Goal: Complete application form: Complete application form

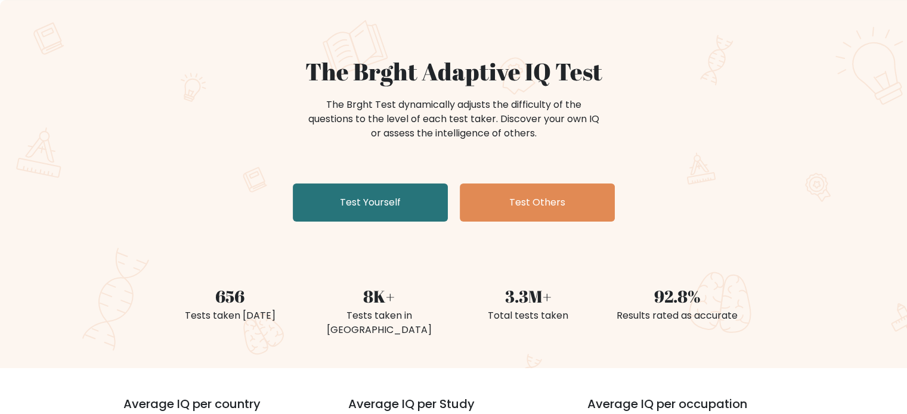
scroll to position [64, 0]
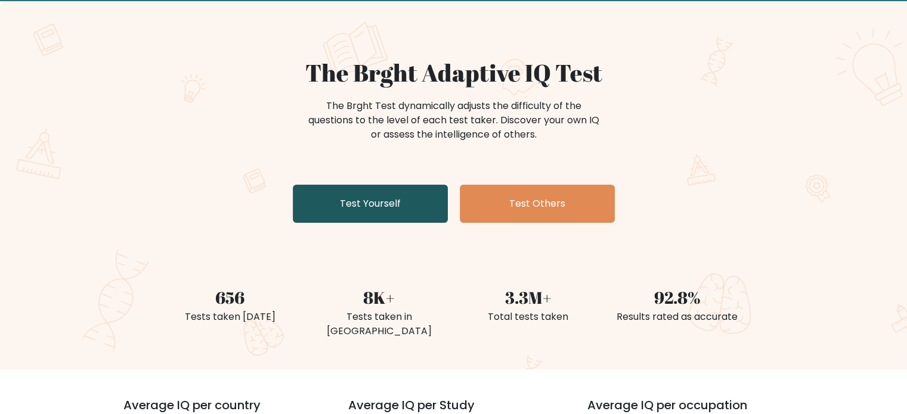
click at [359, 210] on link "Test Yourself" at bounding box center [370, 204] width 155 height 38
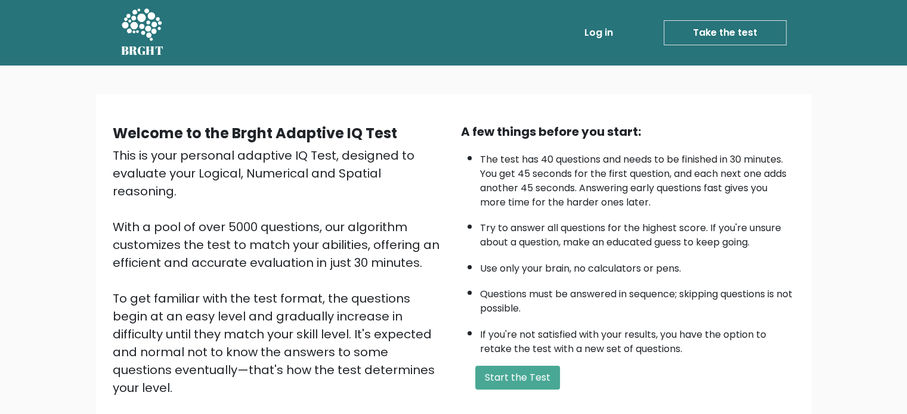
scroll to position [113, 0]
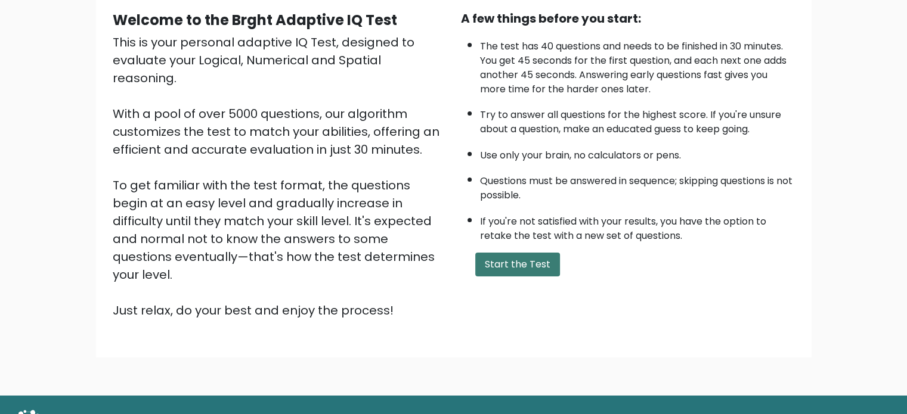
click at [532, 269] on button "Start the Test" at bounding box center [517, 265] width 85 height 24
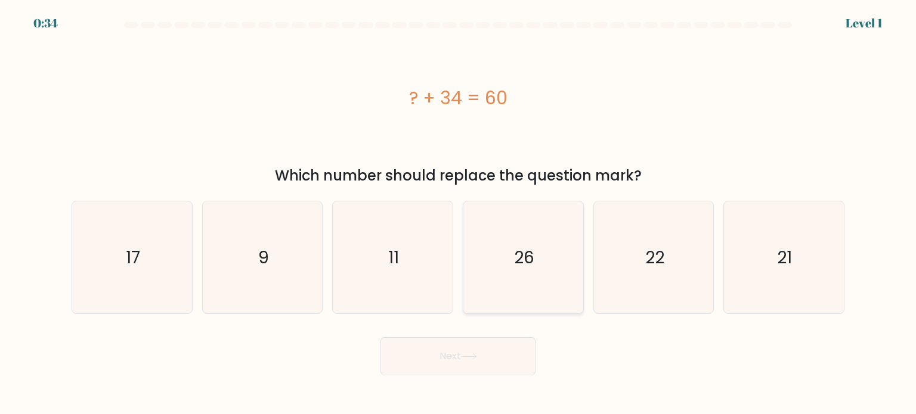
click at [546, 255] on icon "26" at bounding box center [523, 257] width 112 height 112
click at [458, 213] on input "d. 26" at bounding box center [458, 210] width 1 height 6
radio input "true"
click at [476, 358] on icon at bounding box center [469, 356] width 16 height 7
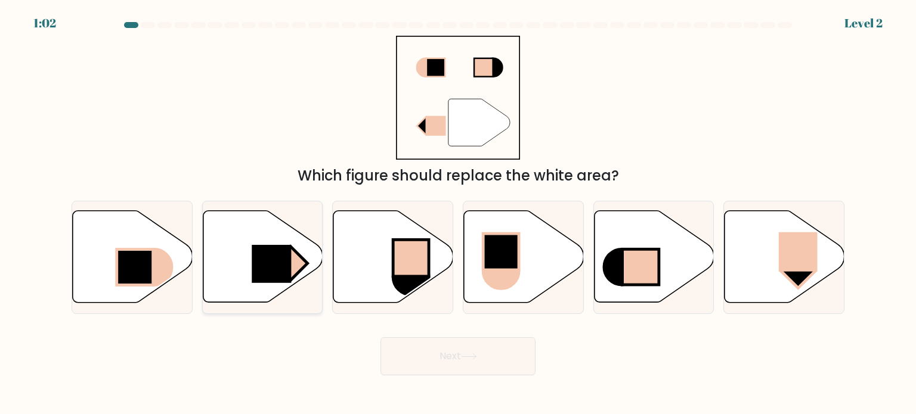
click at [250, 244] on icon at bounding box center [263, 257] width 120 height 92
click at [458, 213] on input "b." at bounding box center [458, 210] width 1 height 6
radio input "true"
click at [435, 347] on button "Next" at bounding box center [457, 356] width 155 height 38
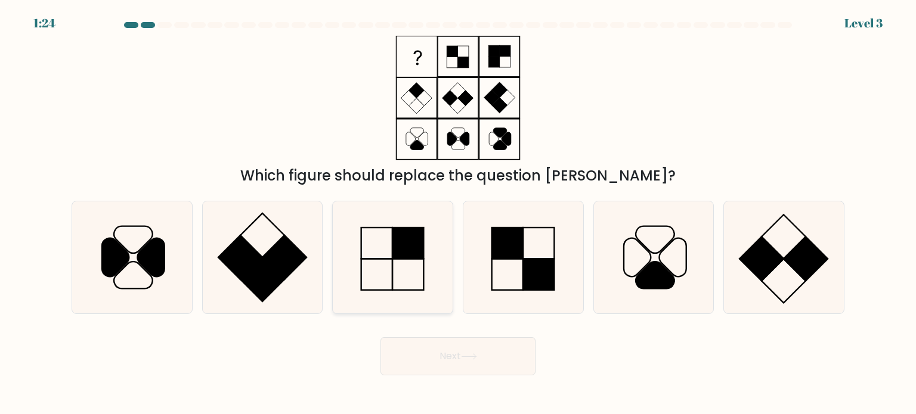
click at [421, 235] on rect at bounding box center [408, 243] width 31 height 31
click at [458, 213] on input "c." at bounding box center [458, 210] width 1 height 6
radio input "true"
click at [467, 356] on icon at bounding box center [469, 356] width 16 height 7
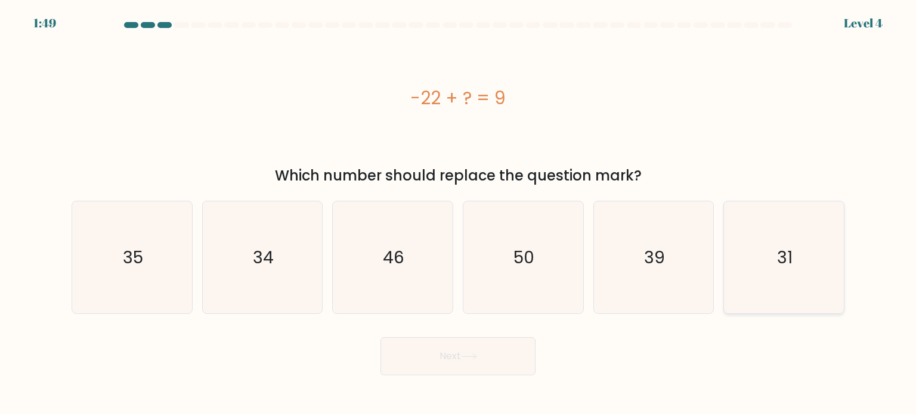
click at [776, 257] on icon "31" at bounding box center [783, 257] width 112 height 112
click at [458, 213] on input "f. 31" at bounding box center [458, 210] width 1 height 6
radio input "true"
click at [525, 352] on button "Next" at bounding box center [457, 356] width 155 height 38
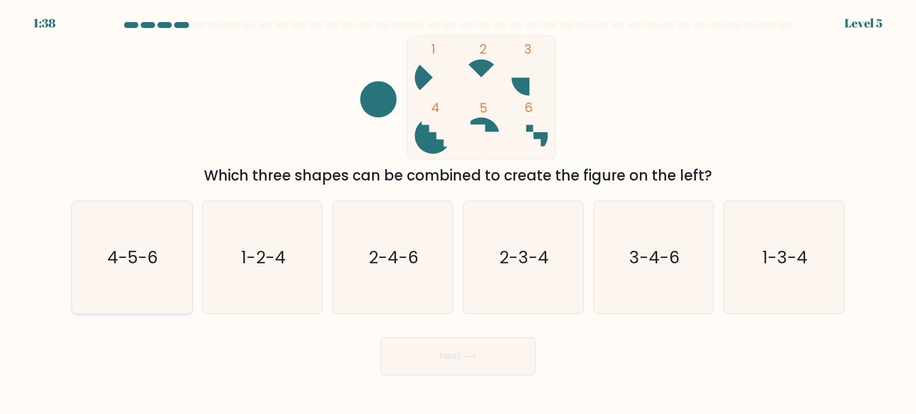
click at [171, 259] on icon "4-5-6" at bounding box center [132, 257] width 112 height 112
click at [458, 213] on input "a. 4-5-6" at bounding box center [458, 210] width 1 height 6
radio input "true"
click at [489, 371] on button "Next" at bounding box center [457, 356] width 155 height 38
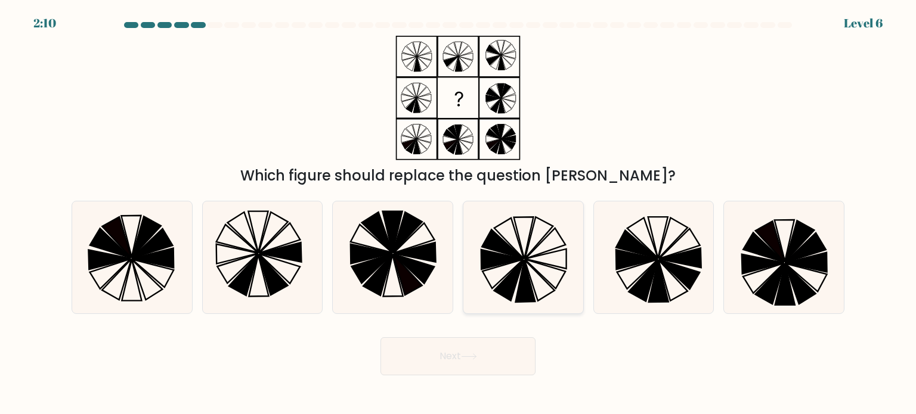
click at [527, 239] on icon at bounding box center [523, 257] width 112 height 112
click at [458, 213] on input "d." at bounding box center [458, 210] width 1 height 6
radio input "true"
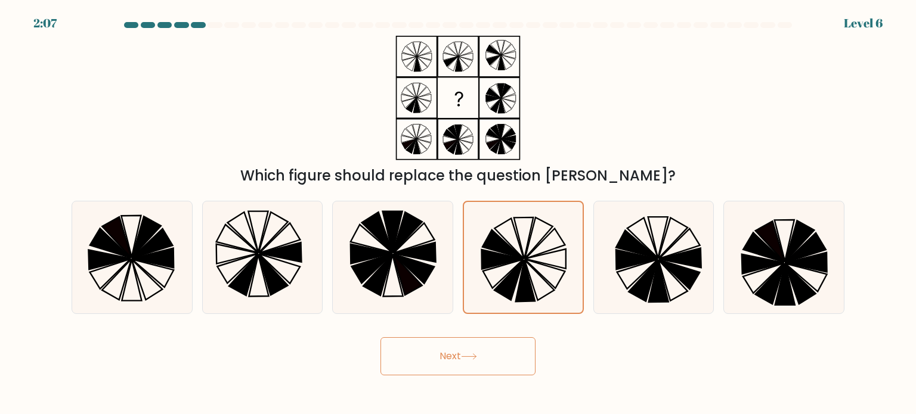
click at [466, 365] on button "Next" at bounding box center [457, 356] width 155 height 38
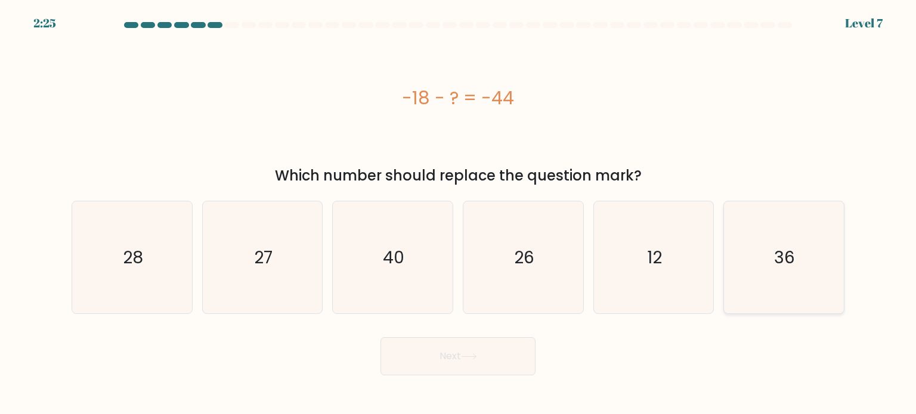
click at [745, 296] on icon "36" at bounding box center [783, 257] width 112 height 112
click at [458, 213] on input "f. 36" at bounding box center [458, 210] width 1 height 6
radio input "true"
click at [464, 367] on button "Next" at bounding box center [457, 356] width 155 height 38
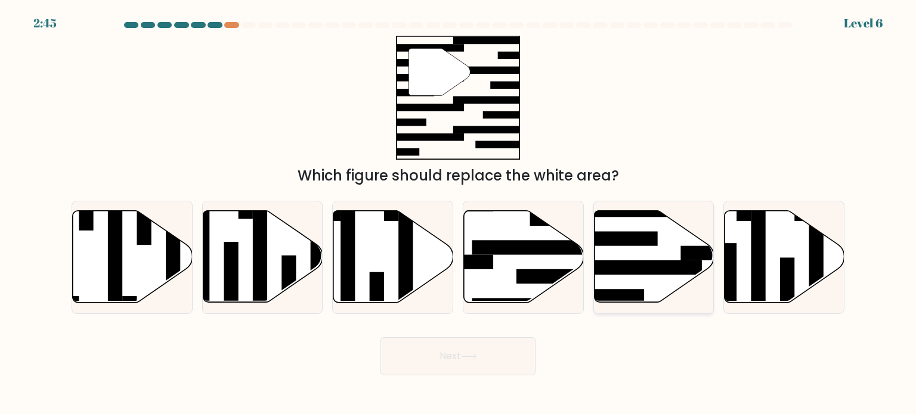
click at [632, 231] on icon at bounding box center [654, 257] width 120 height 92
click at [458, 213] on input "e." at bounding box center [458, 210] width 1 height 6
radio input "true"
click at [440, 364] on button "Next" at bounding box center [457, 356] width 155 height 38
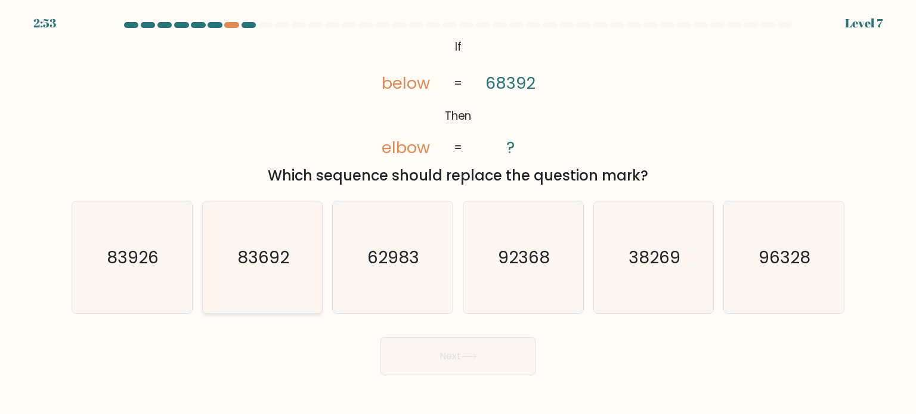
click at [266, 266] on text "83692" at bounding box center [263, 257] width 52 height 24
click at [458, 213] on input "b. 83692" at bounding box center [458, 210] width 1 height 6
radio input "true"
click at [449, 339] on button "Next" at bounding box center [457, 356] width 155 height 38
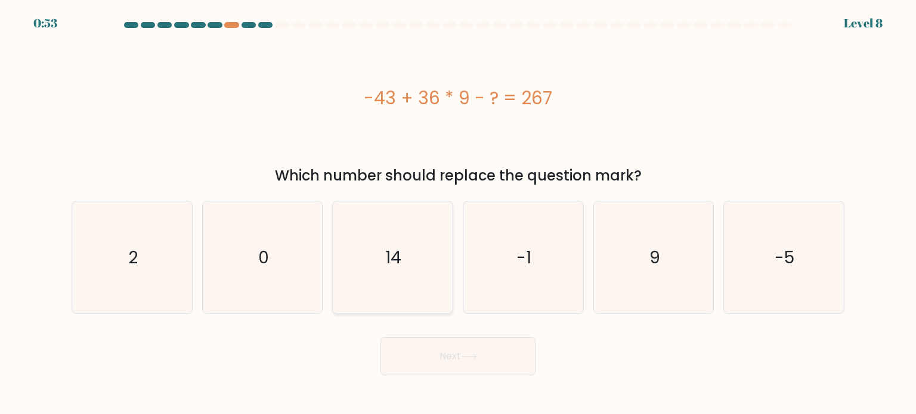
click at [378, 260] on icon "14" at bounding box center [392, 257] width 112 height 112
click at [458, 213] on input "c. 14" at bounding box center [458, 210] width 1 height 6
radio input "true"
click at [460, 370] on button "Next" at bounding box center [457, 356] width 155 height 38
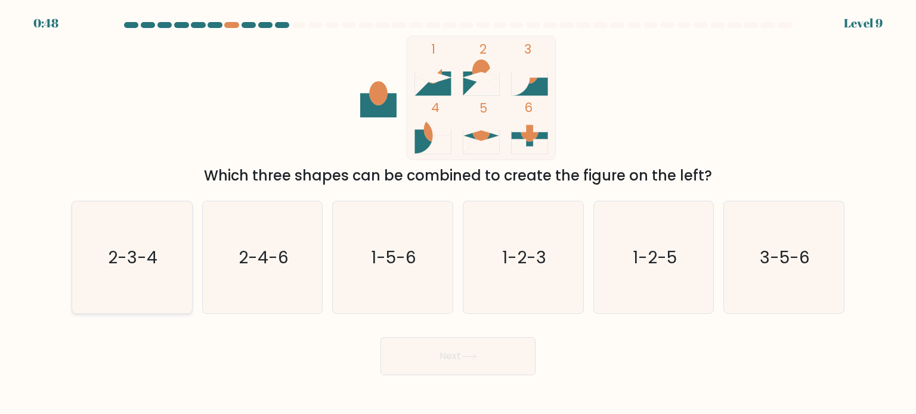
click at [138, 273] on icon "2-3-4" at bounding box center [132, 257] width 112 height 112
click at [458, 213] on input "a. 2-3-4" at bounding box center [458, 210] width 1 height 6
radio input "true"
click at [657, 250] on text "1-2-5" at bounding box center [654, 257] width 44 height 24
click at [458, 213] on input "e. 1-2-5" at bounding box center [458, 210] width 1 height 6
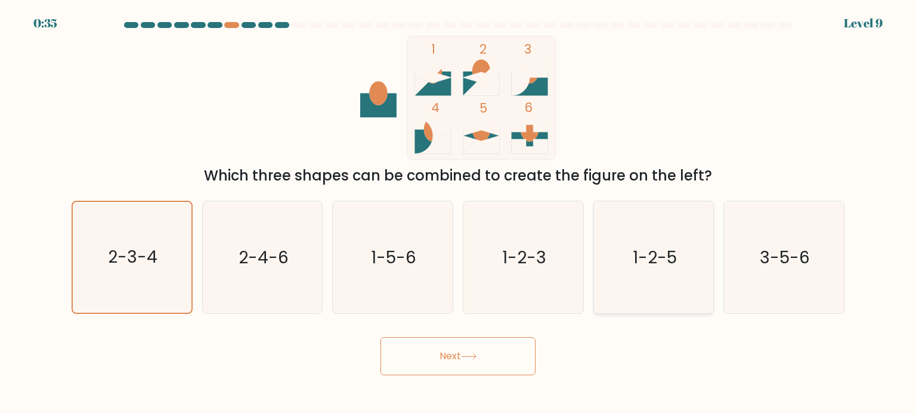
radio input "true"
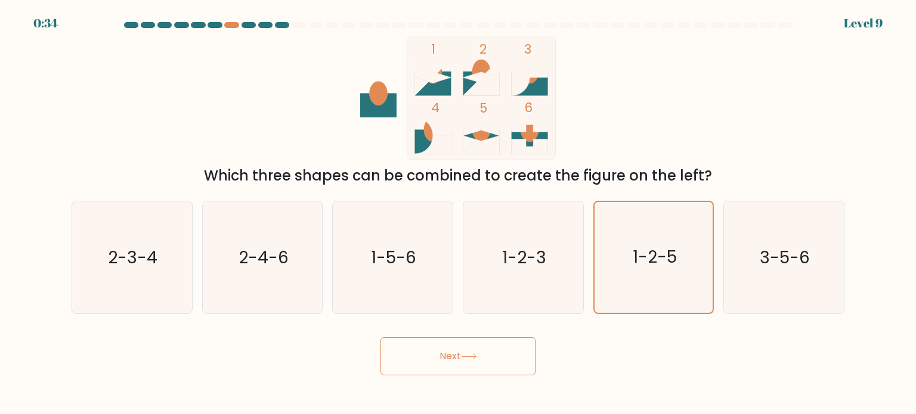
click at [468, 347] on button "Next" at bounding box center [457, 356] width 155 height 38
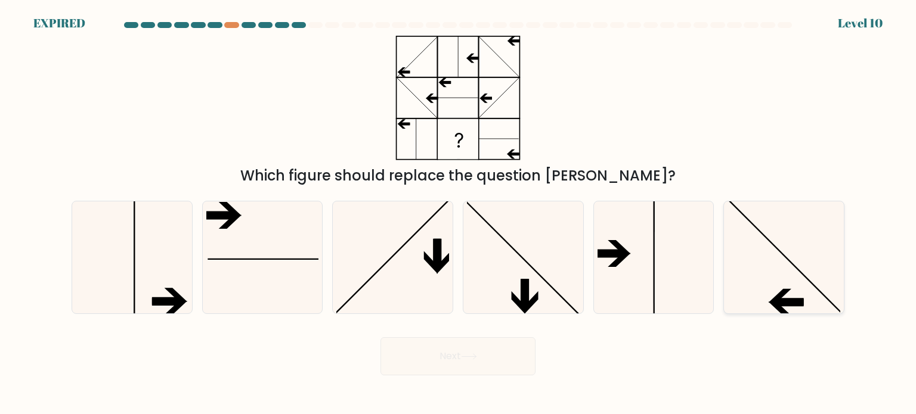
click at [797, 314] on div at bounding box center [783, 257] width 121 height 113
click at [458, 213] on input "f." at bounding box center [458, 210] width 1 height 6
radio input "true"
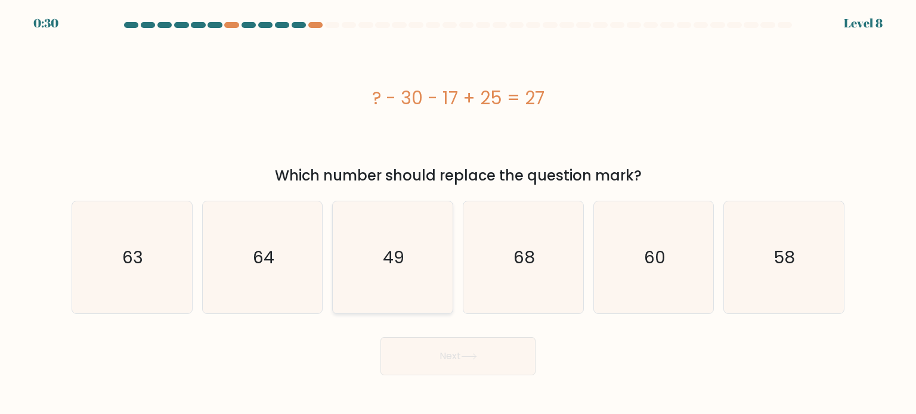
click at [404, 241] on icon "49" at bounding box center [392, 257] width 112 height 112
click at [458, 213] on input "c. 49" at bounding box center [458, 210] width 1 height 6
radio input "true"
click at [442, 364] on button "Next" at bounding box center [457, 356] width 155 height 38
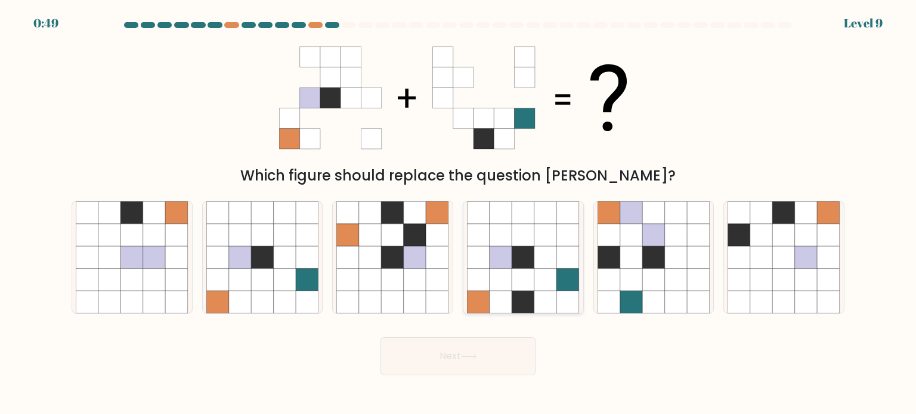
click at [513, 286] on icon at bounding box center [523, 279] width 23 height 23
click at [458, 213] on input "d." at bounding box center [458, 210] width 1 height 6
radio input "true"
click at [478, 350] on button "Next" at bounding box center [457, 356] width 155 height 38
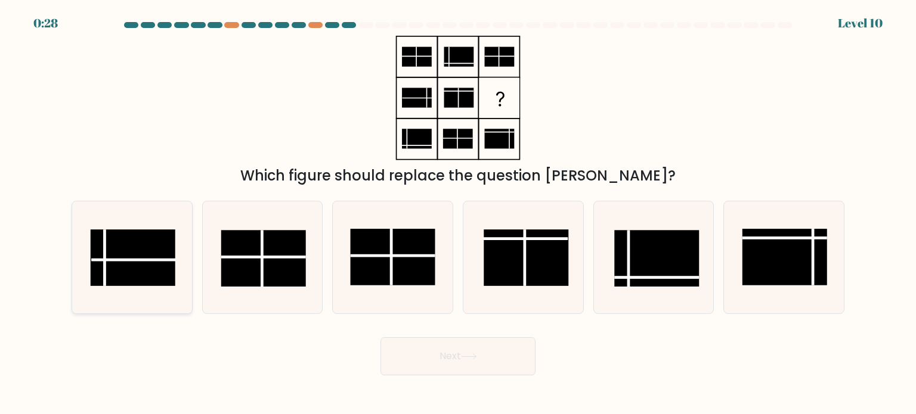
click at [179, 245] on icon at bounding box center [132, 257] width 112 height 112
click at [458, 213] on input "a." at bounding box center [458, 210] width 1 height 6
radio input "true"
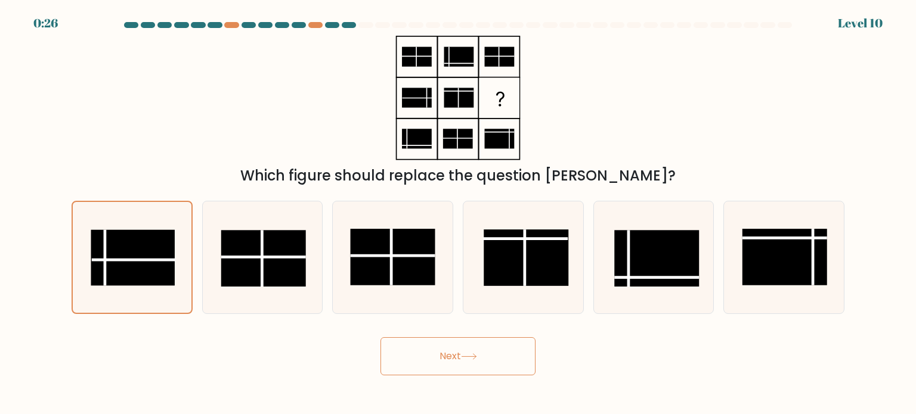
click at [440, 362] on button "Next" at bounding box center [457, 356] width 155 height 38
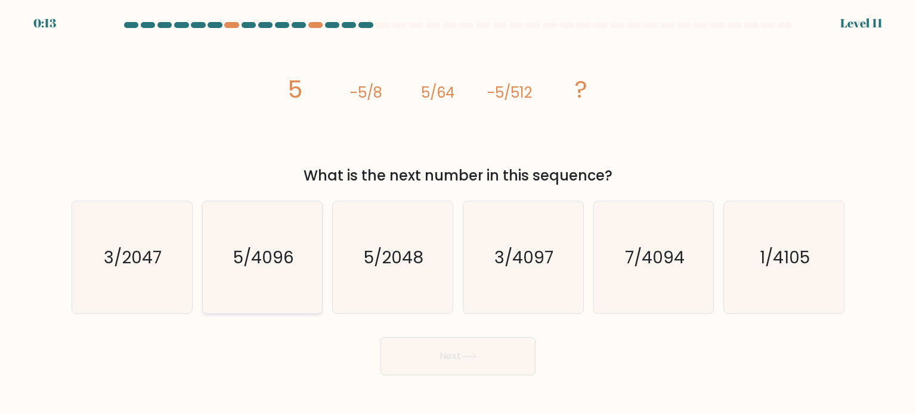
click at [265, 247] on text "5/4096" at bounding box center [263, 257] width 61 height 24
click at [458, 213] on input "b. 5/4096" at bounding box center [458, 210] width 1 height 6
radio input "true"
click at [479, 329] on div "Next" at bounding box center [457, 351] width 787 height 47
click at [453, 369] on button "Next" at bounding box center [457, 356] width 155 height 38
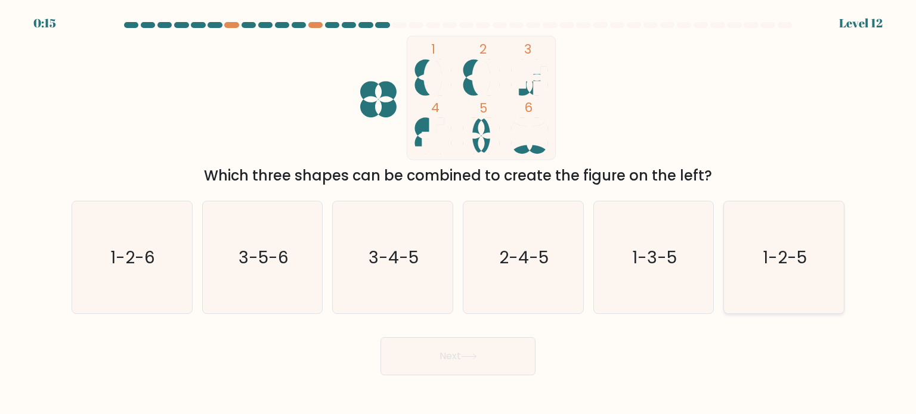
click at [811, 273] on icon "1-2-5" at bounding box center [783, 257] width 112 height 112
click at [458, 213] on input "f. 1-2-5" at bounding box center [458, 210] width 1 height 6
radio input "true"
click at [504, 354] on button "Next" at bounding box center [457, 356] width 155 height 38
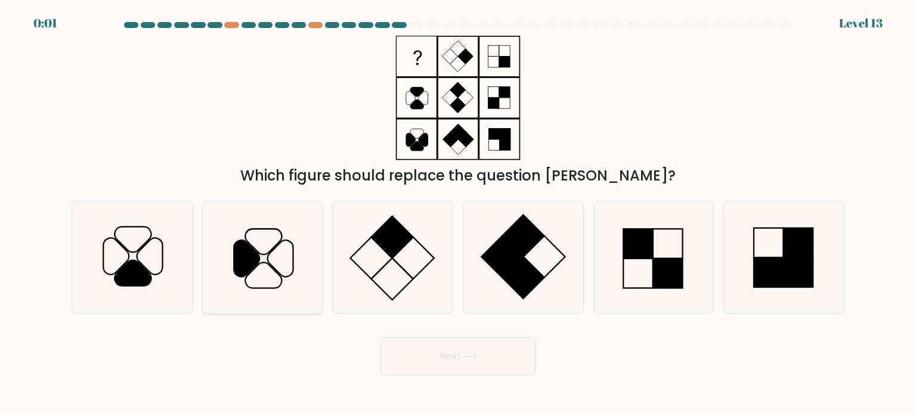
click at [256, 252] on icon at bounding box center [247, 258] width 26 height 36
click at [458, 213] on input "b." at bounding box center [458, 210] width 1 height 6
radio input "true"
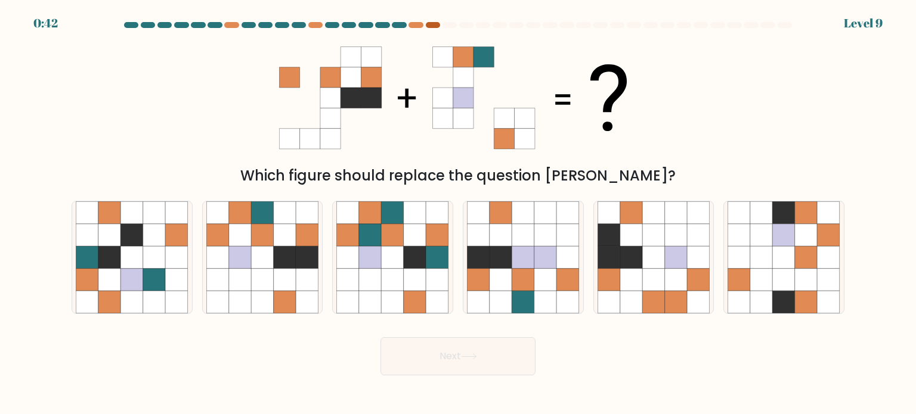
click at [428, 26] on div at bounding box center [433, 25] width 14 height 6
click at [281, 282] on icon at bounding box center [285, 279] width 23 height 23
click at [458, 213] on input "b." at bounding box center [458, 210] width 1 height 6
radio input "true"
click at [466, 353] on button "Next" at bounding box center [457, 356] width 155 height 38
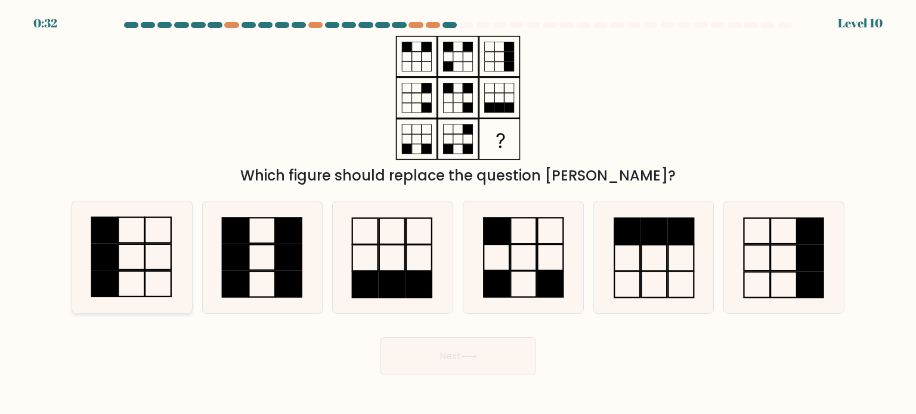
click at [157, 243] on rect at bounding box center [158, 230] width 26 height 26
click at [458, 213] on input "a." at bounding box center [458, 210] width 1 height 6
radio input "true"
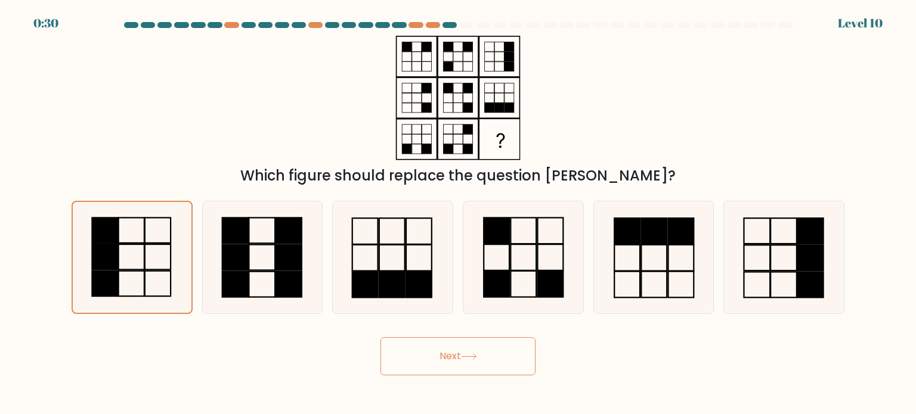
click at [443, 348] on button "Next" at bounding box center [457, 356] width 155 height 38
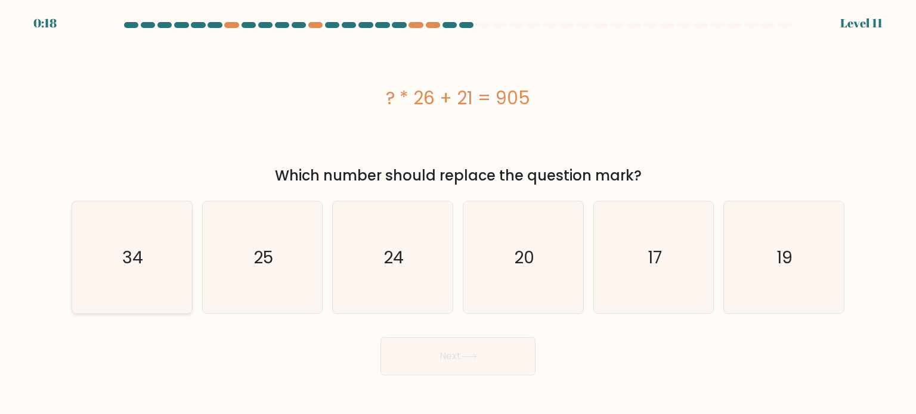
click at [152, 282] on icon "34" at bounding box center [132, 257] width 112 height 112
click at [458, 213] on input "a. 34" at bounding box center [458, 210] width 1 height 6
radio input "true"
click at [455, 360] on button "Next" at bounding box center [457, 356] width 155 height 38
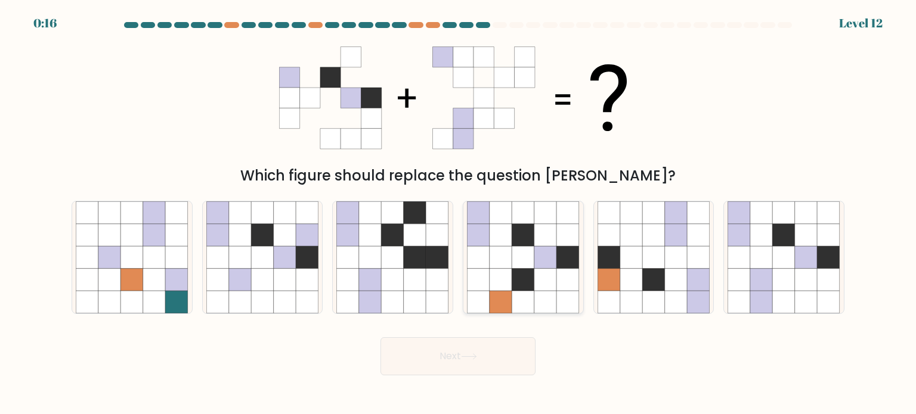
click at [539, 277] on icon at bounding box center [545, 279] width 23 height 23
click at [458, 213] on input "d." at bounding box center [458, 210] width 1 height 6
radio input "true"
click at [771, 270] on icon at bounding box center [761, 279] width 23 height 23
click at [458, 213] on input "f." at bounding box center [458, 210] width 1 height 6
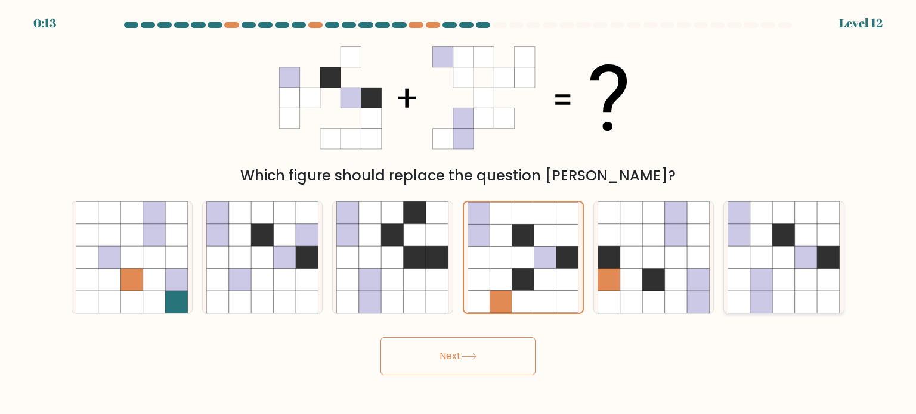
radio input "true"
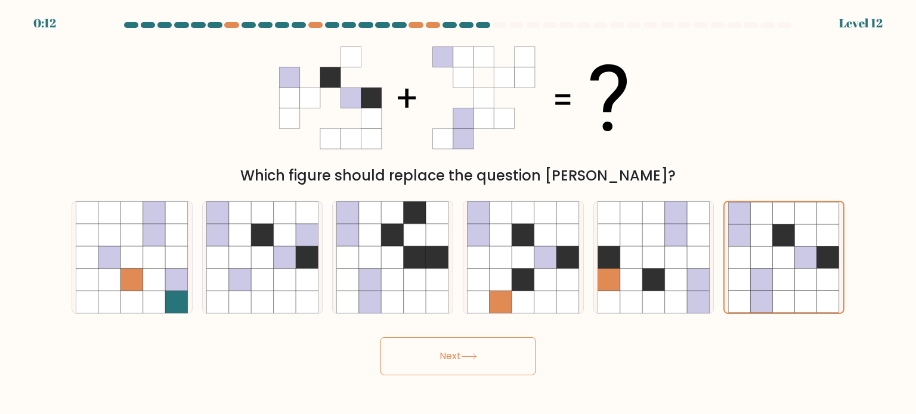
click at [484, 362] on button "Next" at bounding box center [457, 356] width 155 height 38
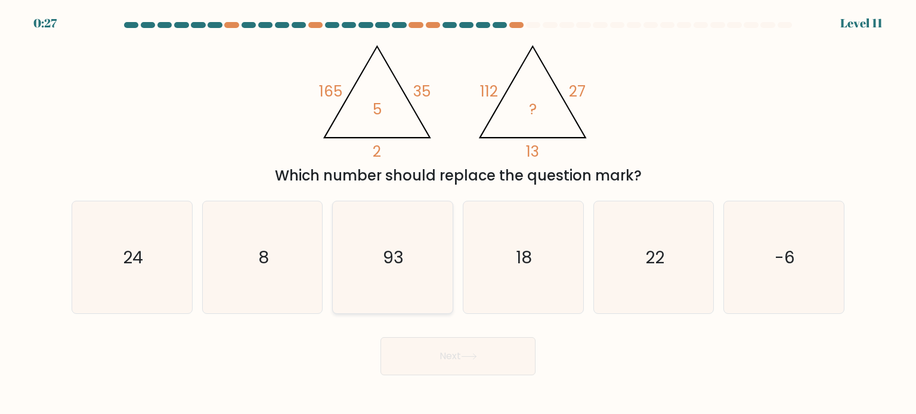
click at [412, 263] on icon "93" at bounding box center [392, 257] width 112 height 112
click at [458, 213] on input "c. 93" at bounding box center [458, 210] width 1 height 6
radio input "true"
click at [469, 348] on button "Next" at bounding box center [457, 356] width 155 height 38
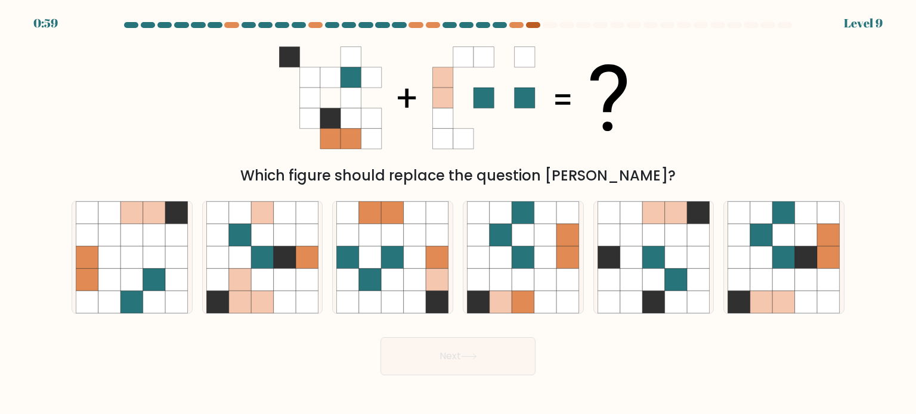
click at [531, 24] on div at bounding box center [533, 25] width 14 height 6
click at [781, 243] on icon at bounding box center [783, 235] width 23 height 23
click at [458, 213] on input "f." at bounding box center [458, 210] width 1 height 6
radio input "true"
click at [491, 352] on button "Next" at bounding box center [457, 356] width 155 height 38
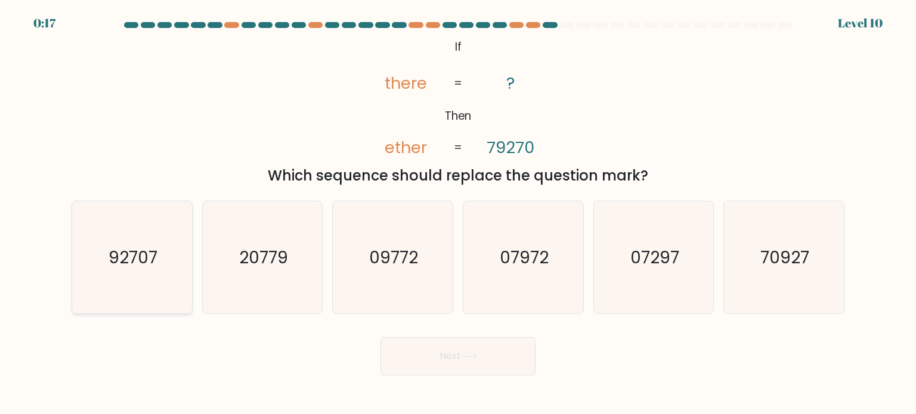
click at [165, 259] on icon "92707" at bounding box center [132, 257] width 112 height 112
click at [458, 213] on input "a. 92707" at bounding box center [458, 210] width 1 height 6
radio input "true"
click at [476, 347] on button "Next" at bounding box center [457, 356] width 155 height 38
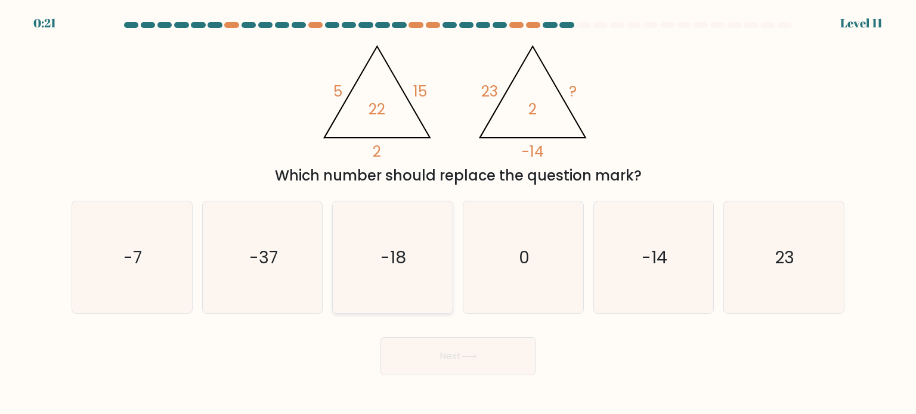
click at [386, 269] on icon "-18" at bounding box center [392, 257] width 112 height 112
click at [458, 213] on input "c. -18" at bounding box center [458, 210] width 1 height 6
radio input "true"
click at [440, 350] on button "Next" at bounding box center [457, 356] width 155 height 38
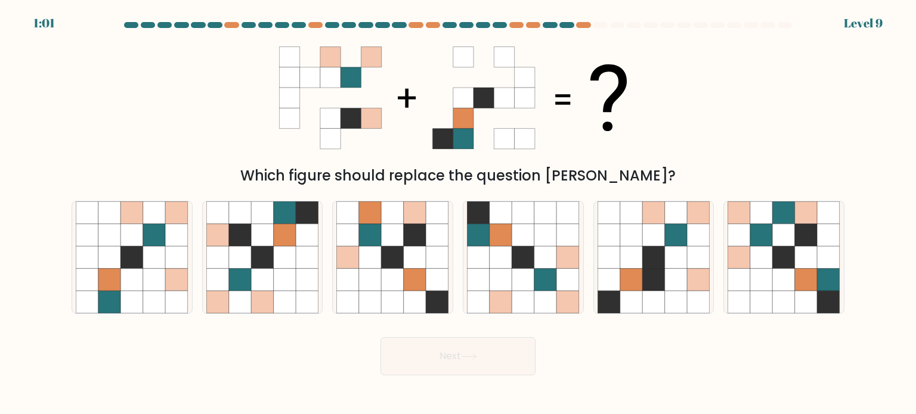
click at [590, 27] on at bounding box center [458, 25] width 670 height 6
click at [606, 286] on icon at bounding box center [608, 279] width 23 height 23
click at [458, 213] on input "e." at bounding box center [458, 210] width 1 height 6
radio input "true"
click at [470, 349] on button "Next" at bounding box center [457, 356] width 155 height 38
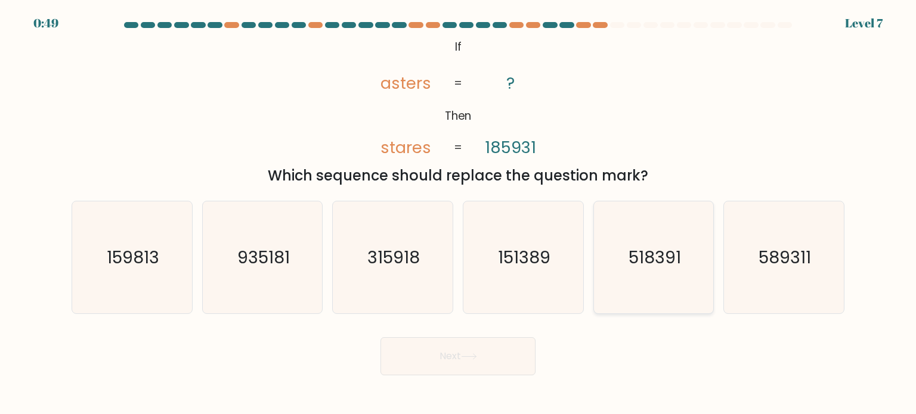
click at [621, 251] on icon "518391" at bounding box center [653, 257] width 112 height 112
click at [458, 213] on input "e. 518391" at bounding box center [458, 210] width 1 height 6
radio input "true"
click at [472, 365] on button "Next" at bounding box center [457, 356] width 155 height 38
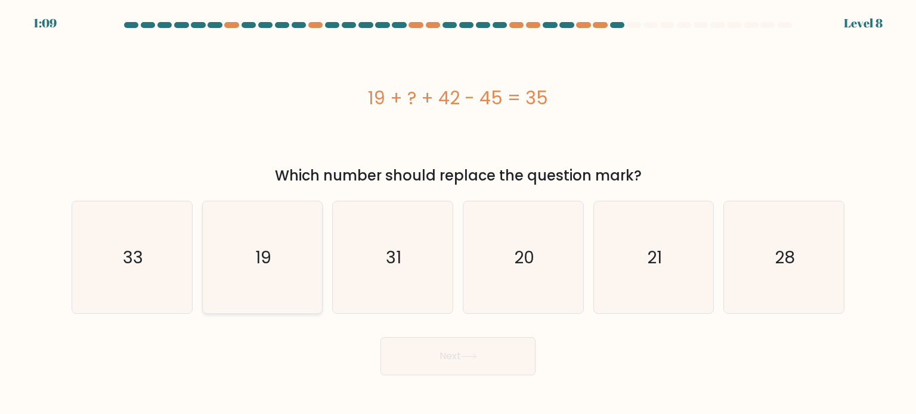
click at [258, 257] on text "19" at bounding box center [263, 257] width 16 height 24
click at [458, 213] on input "b. 19" at bounding box center [458, 210] width 1 height 6
radio input "true"
click at [480, 359] on button "Next" at bounding box center [457, 356] width 155 height 38
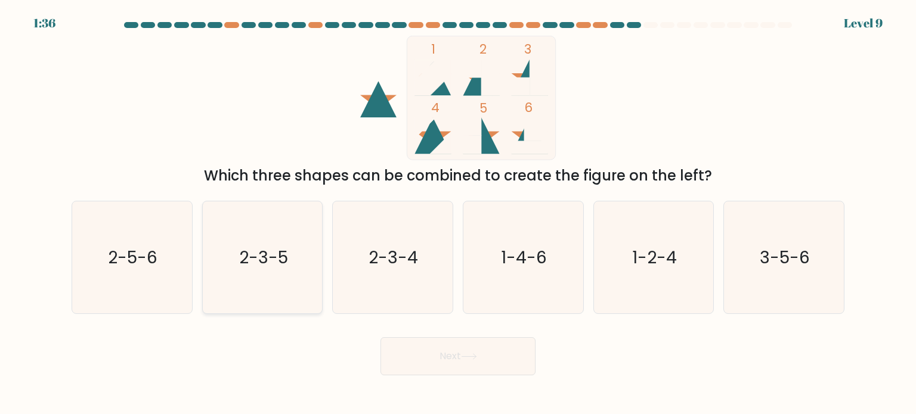
click at [275, 258] on text "2-3-5" at bounding box center [263, 257] width 49 height 24
click at [458, 213] on input "b. 2-3-5" at bounding box center [458, 210] width 1 height 6
radio input "true"
click at [411, 355] on button "Next" at bounding box center [457, 356] width 155 height 38
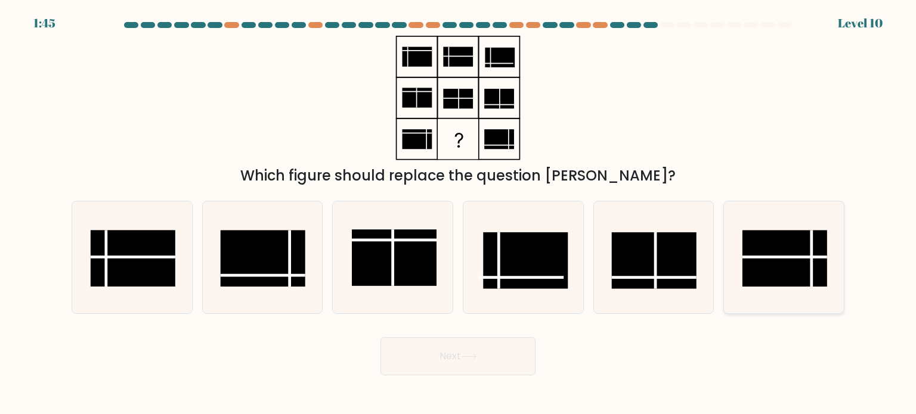
click at [804, 261] on rect at bounding box center [784, 258] width 85 height 57
click at [458, 213] on input "f." at bounding box center [458, 210] width 1 height 6
radio input "true"
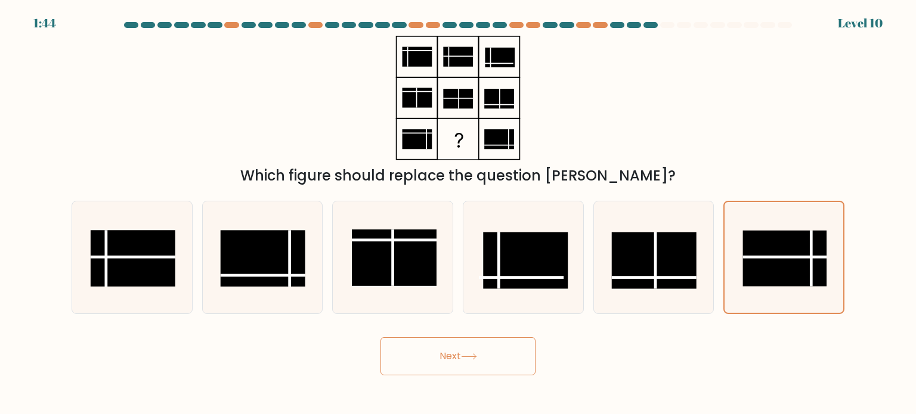
click at [469, 363] on button "Next" at bounding box center [457, 356] width 155 height 38
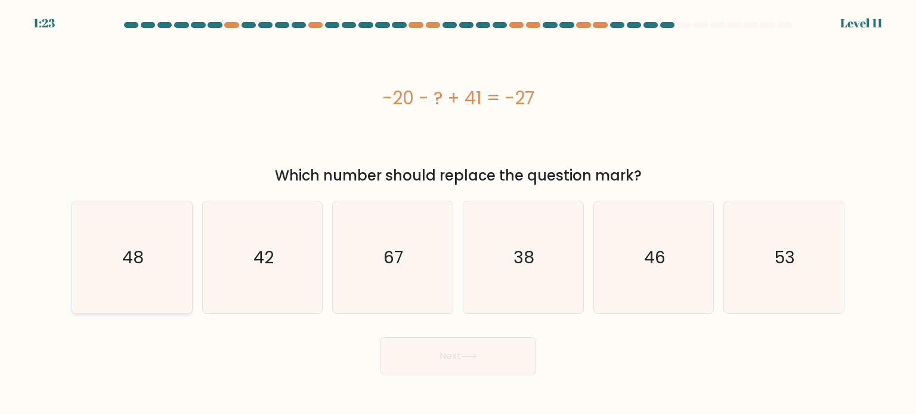
click at [106, 258] on icon "48" at bounding box center [132, 257] width 112 height 112
click at [458, 213] on input "a. 48" at bounding box center [458, 210] width 1 height 6
radio input "true"
click at [436, 367] on button "Next" at bounding box center [457, 356] width 155 height 38
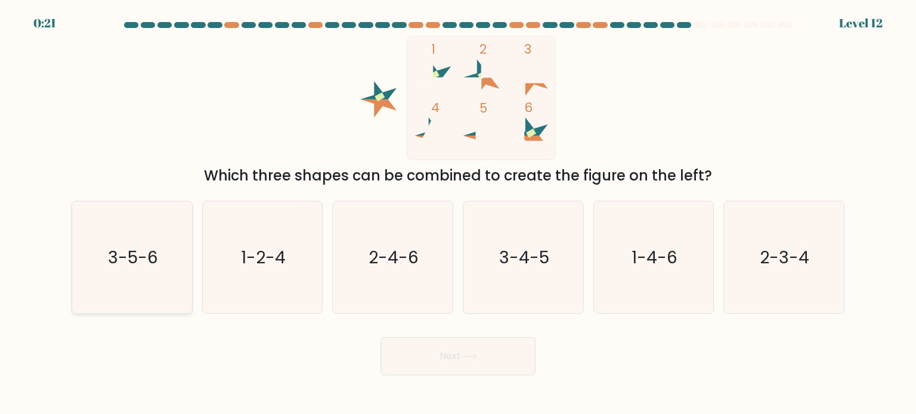
click at [131, 269] on icon "3-5-6" at bounding box center [132, 257] width 112 height 112
click at [458, 213] on input "a. 3-5-6" at bounding box center [458, 210] width 1 height 6
radio input "true"
click at [408, 343] on button "Next" at bounding box center [457, 356] width 155 height 38
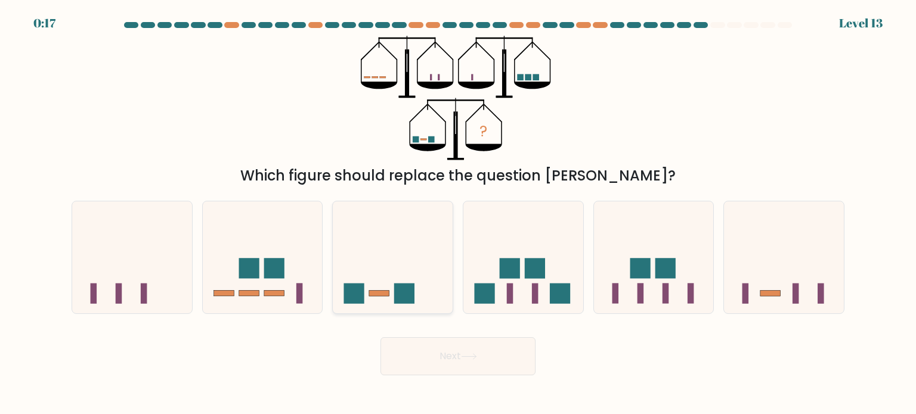
click at [414, 268] on icon at bounding box center [393, 257] width 120 height 99
click at [458, 213] on input "c." at bounding box center [458, 210] width 1 height 6
radio input "true"
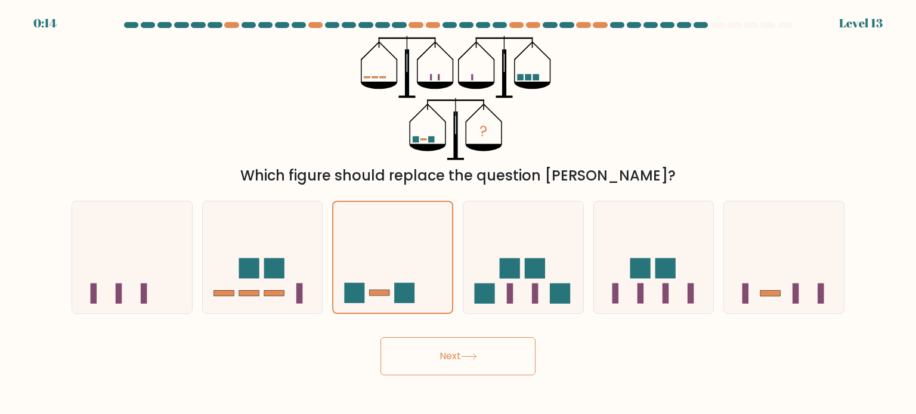
click at [448, 355] on button "Next" at bounding box center [457, 356] width 155 height 38
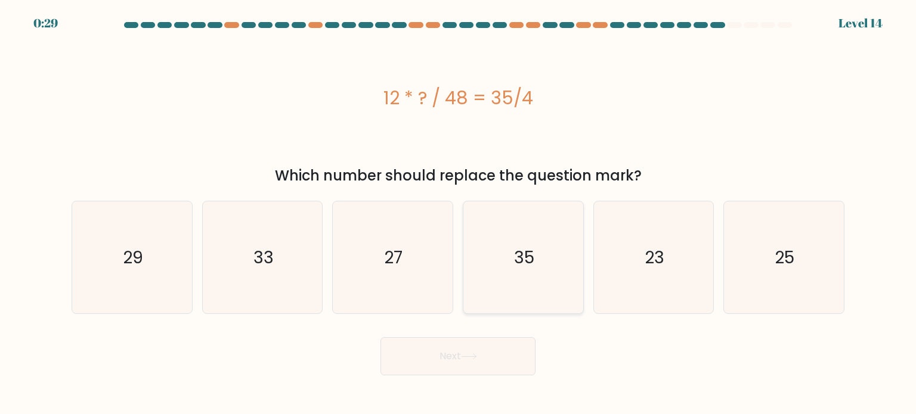
click at [535, 220] on icon "35" at bounding box center [523, 257] width 112 height 112
click at [458, 213] on input "d. 35" at bounding box center [458, 210] width 1 height 6
radio input "true"
click at [499, 364] on button "Next" at bounding box center [457, 356] width 155 height 38
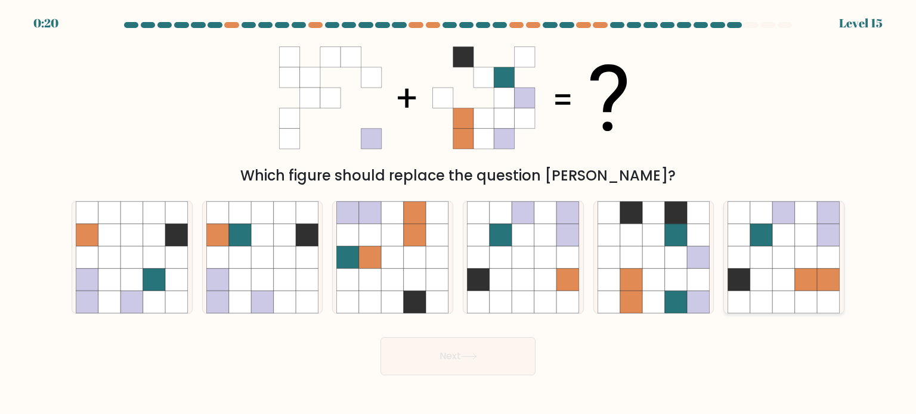
drag, startPoint x: 814, startPoint y: 259, endPoint x: 749, endPoint y: 299, distance: 76.0
click at [749, 299] on icon at bounding box center [739, 302] width 23 height 23
click at [458, 213] on input "f." at bounding box center [458, 210] width 1 height 6
radio input "true"
click at [485, 364] on button "Next" at bounding box center [457, 356] width 155 height 38
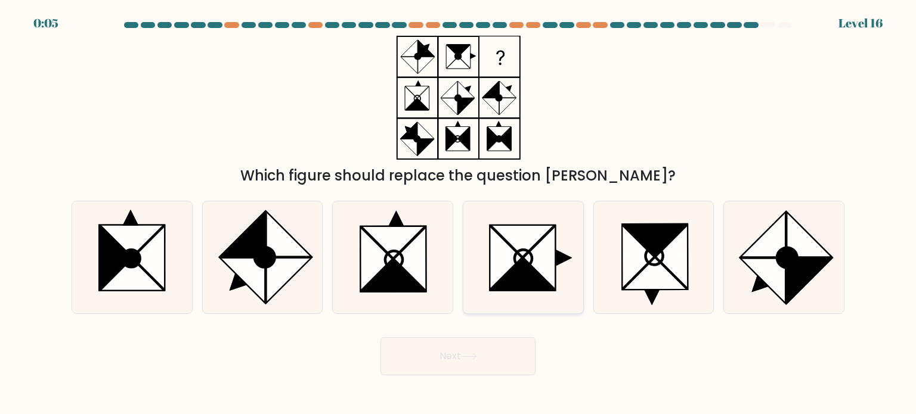
click at [545, 255] on icon at bounding box center [539, 258] width 32 height 64
click at [458, 213] on input "d." at bounding box center [458, 210] width 1 height 6
radio input "true"
click at [394, 277] on icon at bounding box center [394, 276] width 64 height 32
click at [458, 213] on input "c." at bounding box center [458, 210] width 1 height 6
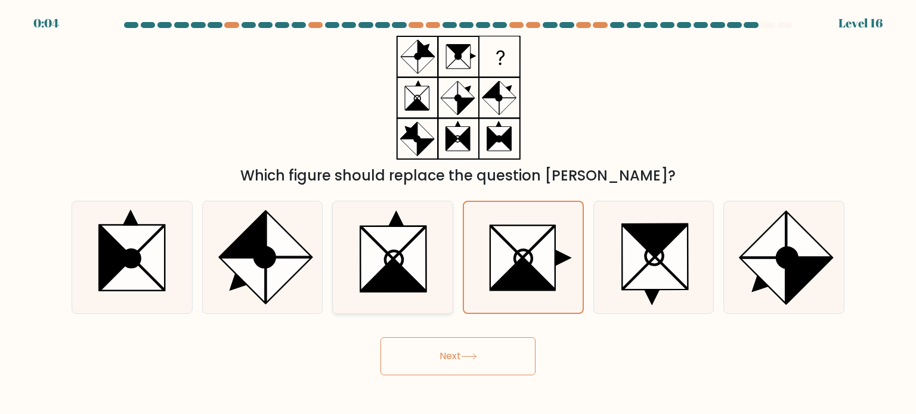
radio input "true"
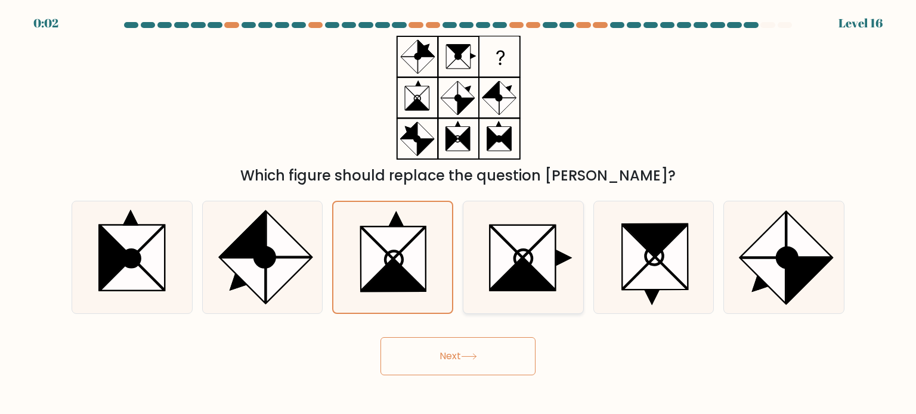
click at [520, 271] on icon at bounding box center [523, 275] width 64 height 32
click at [458, 213] on input "d." at bounding box center [458, 210] width 1 height 6
radio input "true"
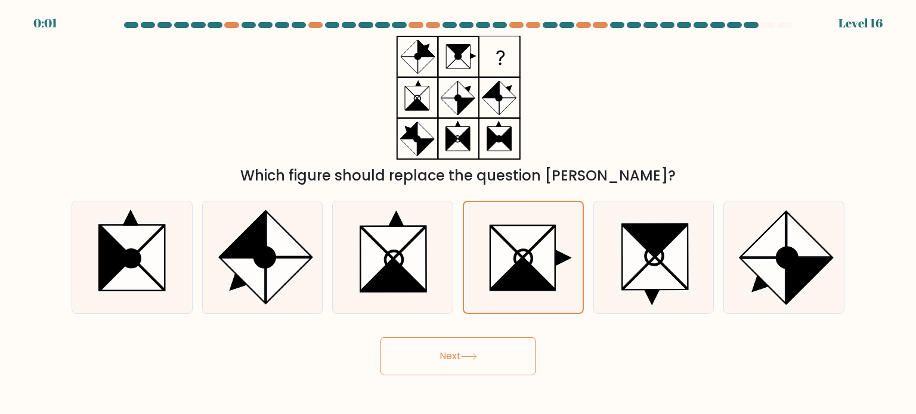
click at [477, 357] on icon at bounding box center [469, 356] width 16 height 7
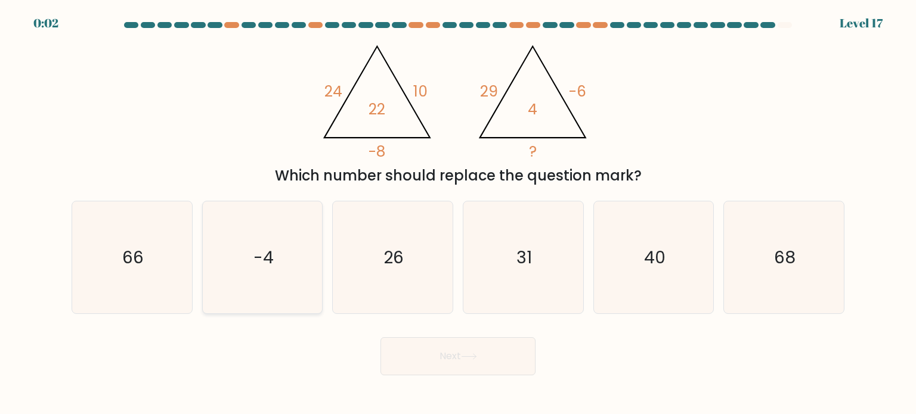
click at [273, 216] on icon "-4" at bounding box center [262, 257] width 112 height 112
click at [458, 213] on input "b. -4" at bounding box center [458, 210] width 1 height 6
radio input "true"
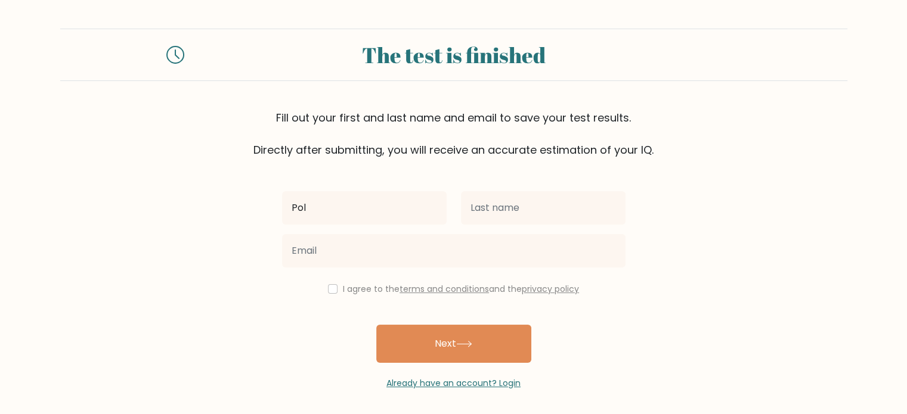
type input "Pol"
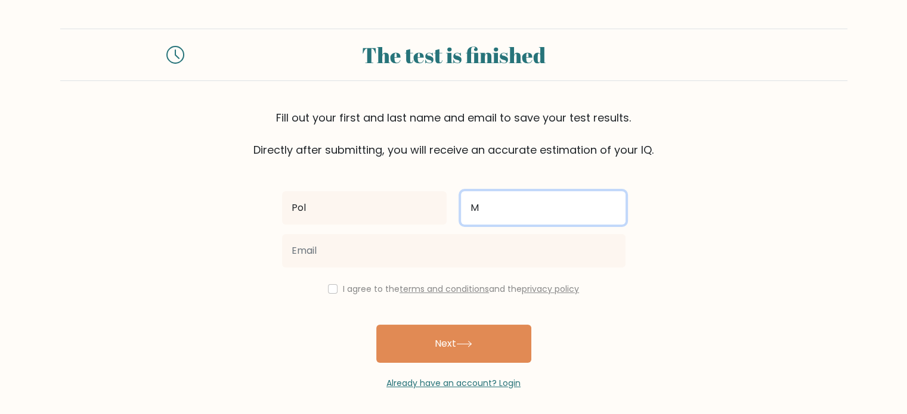
type input "M"
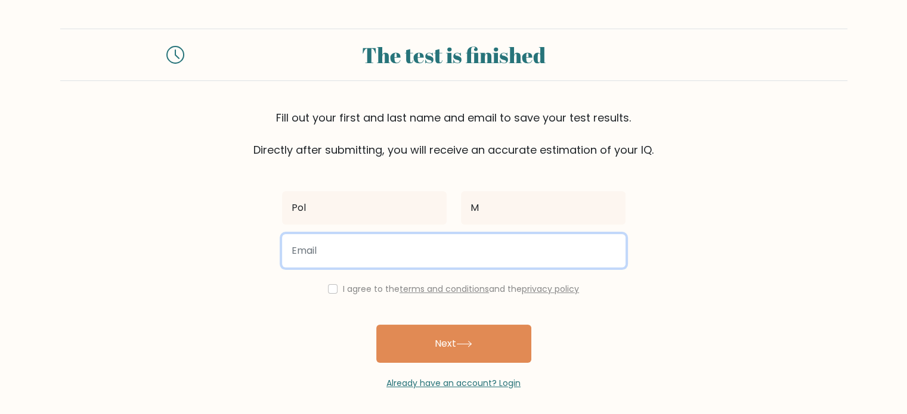
click at [472, 256] on input "email" at bounding box center [453, 250] width 343 height 33
type input "[EMAIL_ADDRESS][DOMAIN_NAME]"
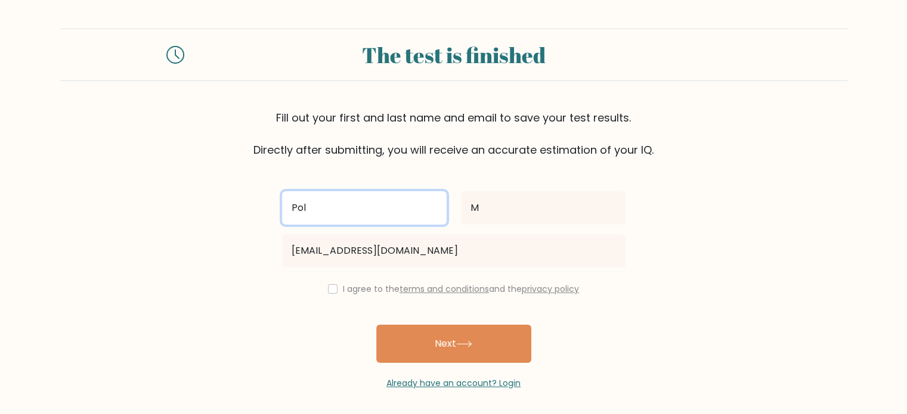
click at [331, 214] on input "Pol" at bounding box center [364, 207] width 165 height 33
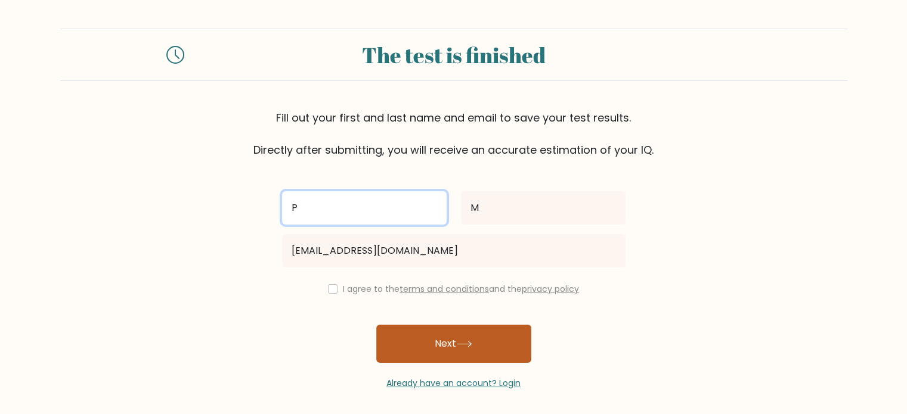
type input "P"
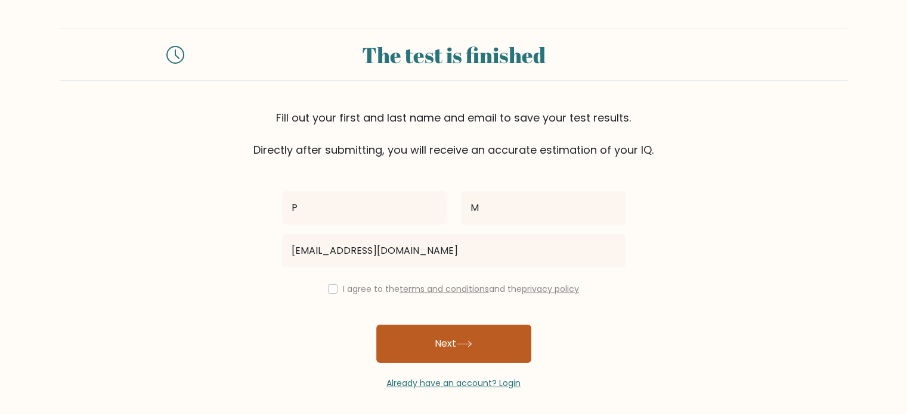
click at [421, 334] on button "Next" at bounding box center [453, 344] width 155 height 38
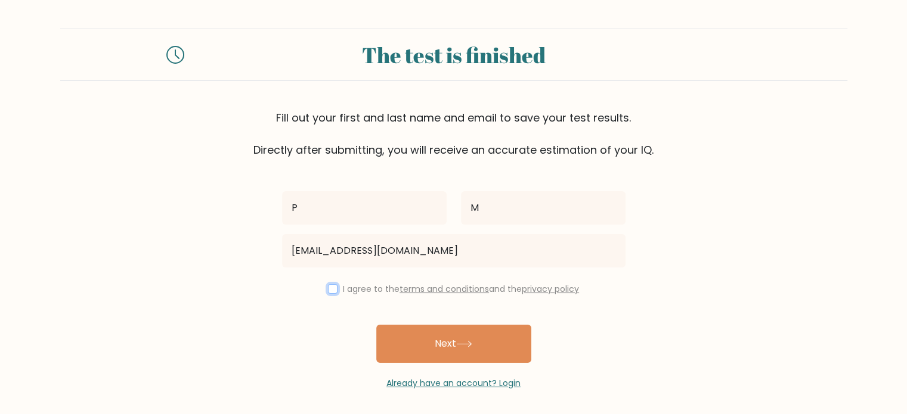
click at [328, 289] on input "checkbox" at bounding box center [333, 289] width 10 height 10
checkbox input "true"
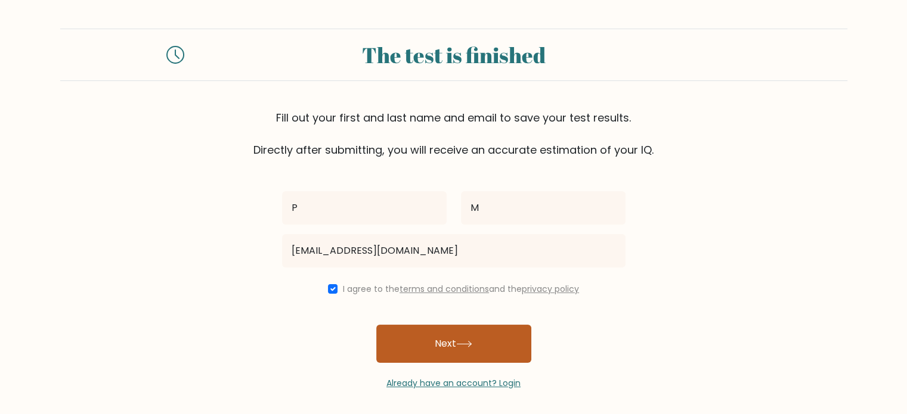
click at [483, 352] on button "Next" at bounding box center [453, 344] width 155 height 38
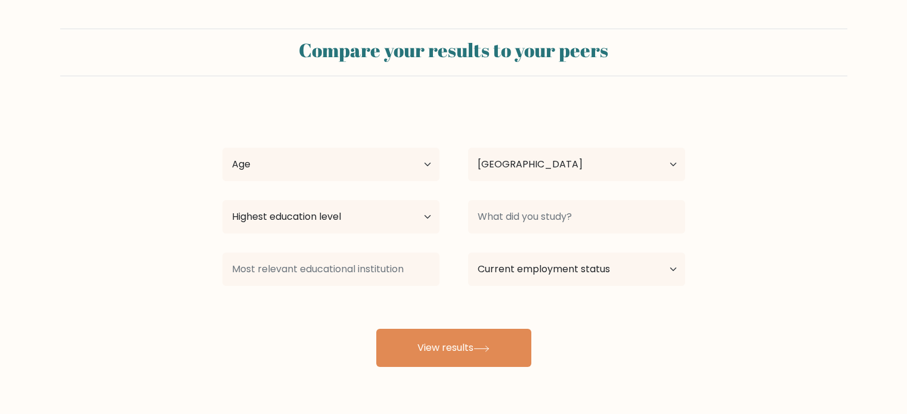
select select "ES"
click at [399, 162] on select "Age Under 18 years old 18-24 years old 25-34 years old 35-44 years old 45-54 ye…" at bounding box center [330, 164] width 217 height 33
select select "18_24"
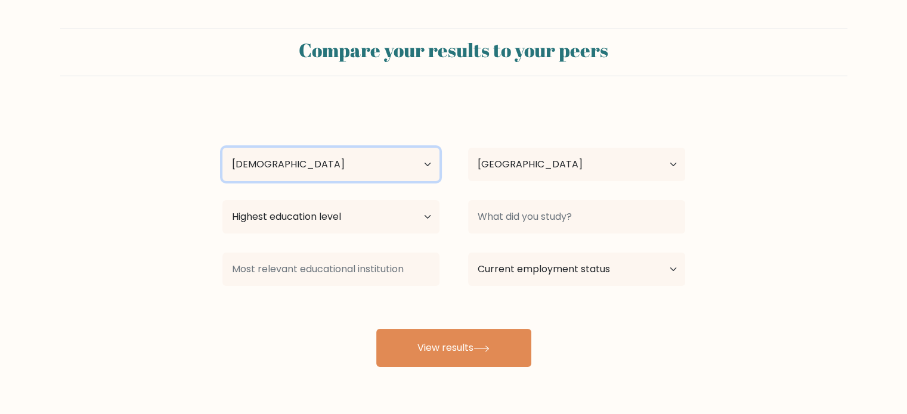
click at [222, 148] on select "Age Under 18 years old 18-24 years old 25-34 years old 35-44 years old 45-54 ye…" at bounding box center [330, 164] width 217 height 33
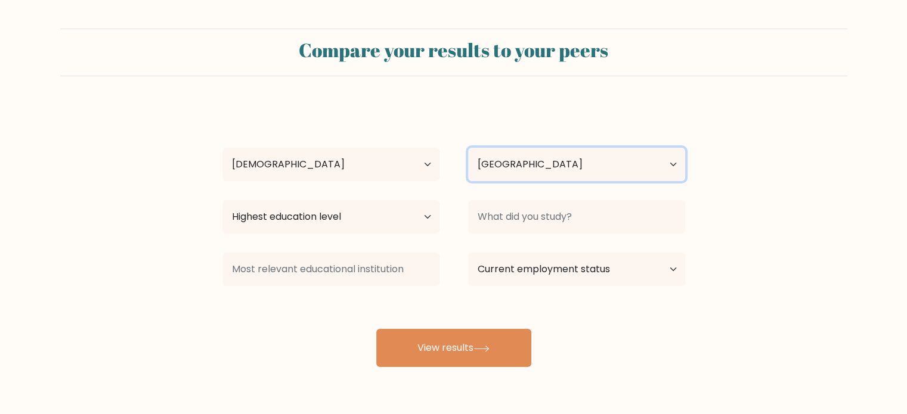
drag, startPoint x: 551, startPoint y: 168, endPoint x: 544, endPoint y: 166, distance: 7.4
click at [551, 168] on select "Country Afghanistan Albania Algeria American Samoa Andorra Angola Anguilla Anta…" at bounding box center [576, 164] width 217 height 33
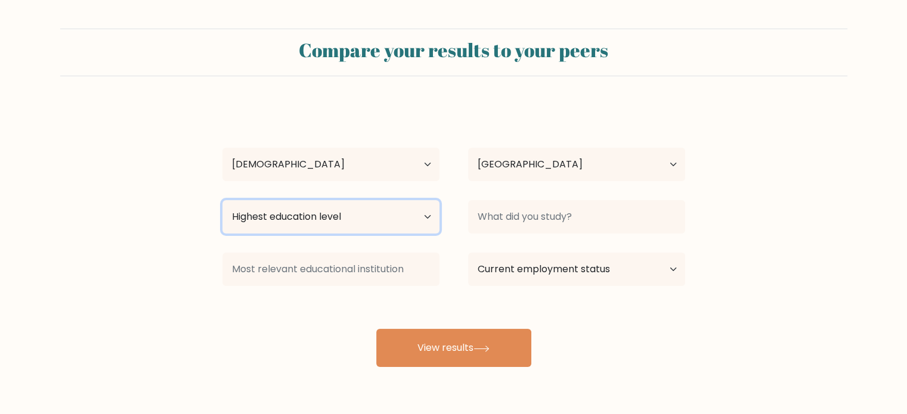
click at [386, 219] on select "Highest education level No schooling Primary Lower Secondary Upper Secondary Oc…" at bounding box center [330, 216] width 217 height 33
select select "bachelors_degree"
click at [222, 200] on select "Highest education level No schooling Primary Lower Secondary Upper Secondary Oc…" at bounding box center [330, 216] width 217 height 33
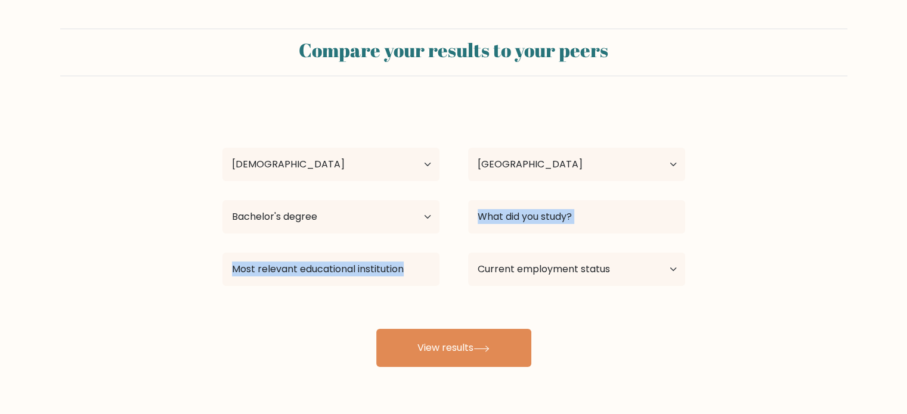
drag, startPoint x: 340, startPoint y: 337, endPoint x: 517, endPoint y: 215, distance: 214.6
click at [517, 215] on div "P M Age Under 18 years old 18-24 years old 25-34 years old 35-44 years old 45-5…" at bounding box center [453, 236] width 477 height 262
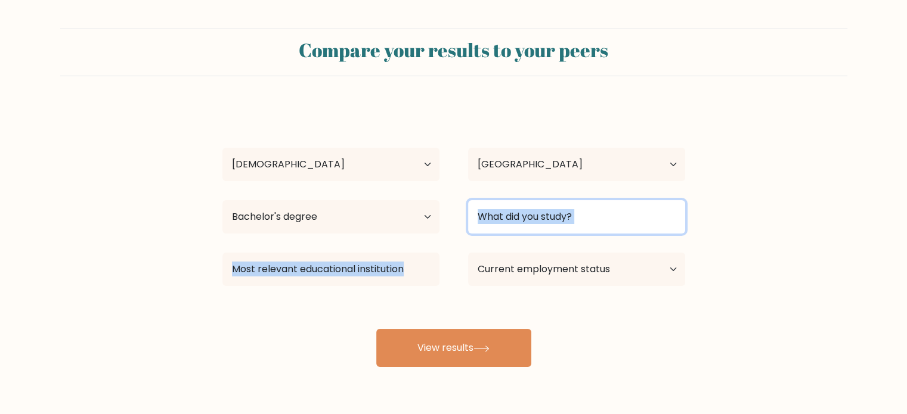
click at [598, 217] on input at bounding box center [576, 216] width 217 height 33
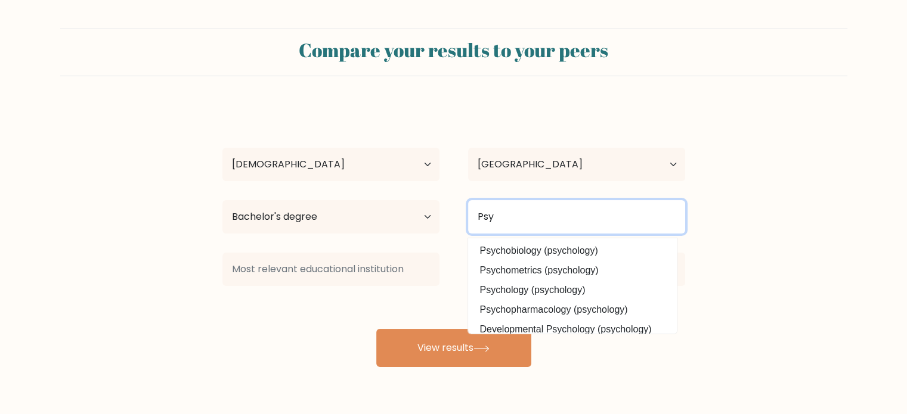
click at [598, 217] on input "Psy" at bounding box center [576, 216] width 217 height 33
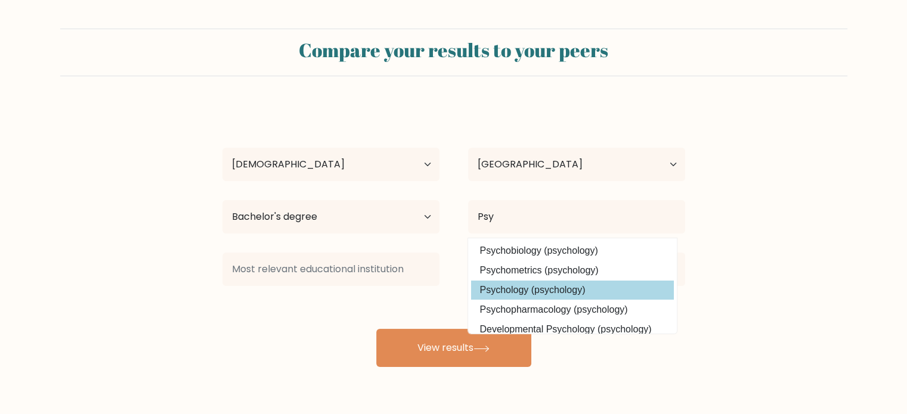
click at [556, 288] on div "P M Age Under 18 years old 18-24 years old 25-34 years old 35-44 years old 45-5…" at bounding box center [453, 236] width 477 height 262
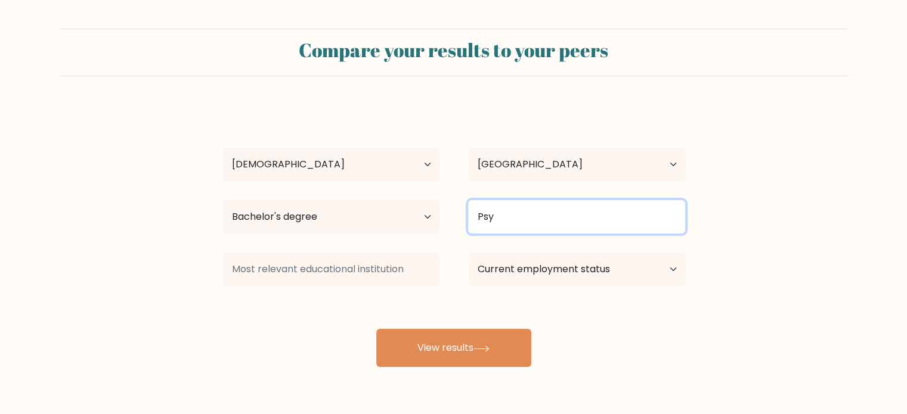
click at [507, 208] on input "Psy" at bounding box center [576, 216] width 217 height 33
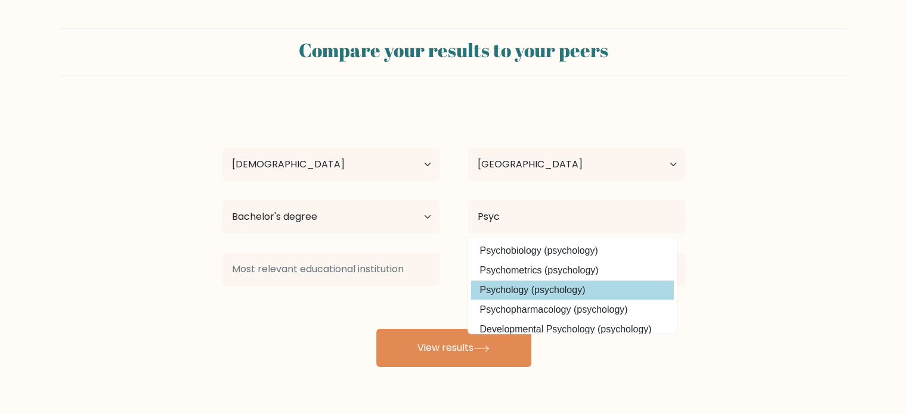
click at [501, 294] on div "P M Age Under 18 years old 18-24 years old 25-34 years old 35-44 years old 45-5…" at bounding box center [453, 236] width 477 height 262
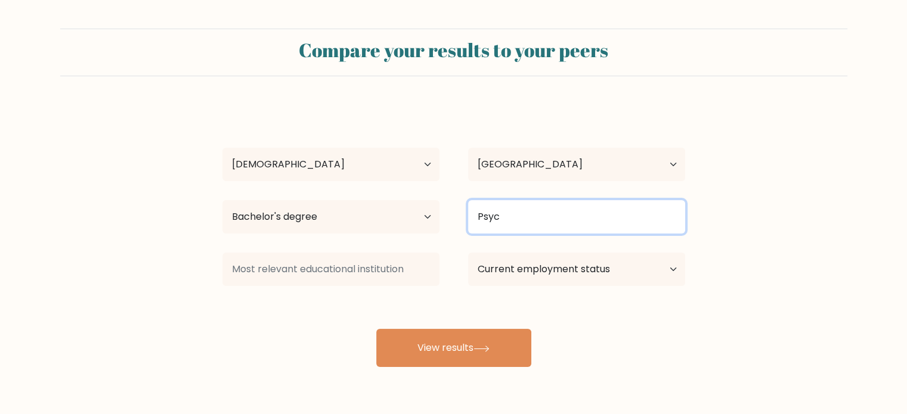
click at [517, 224] on input "Psyc" at bounding box center [576, 216] width 217 height 33
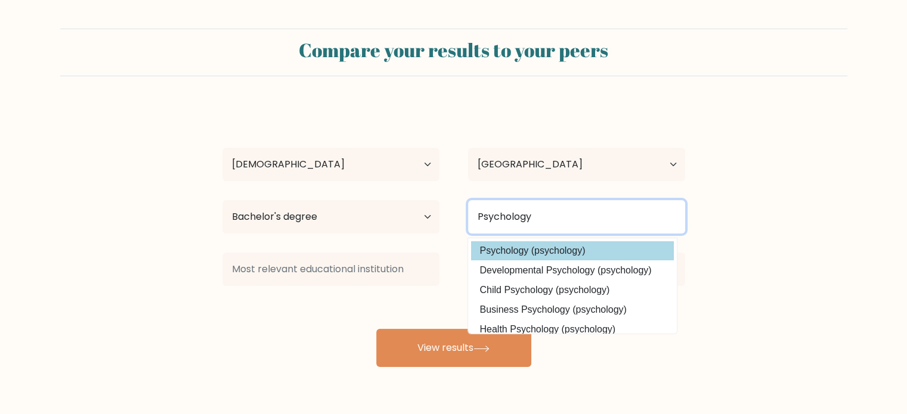
type input "Psychology"
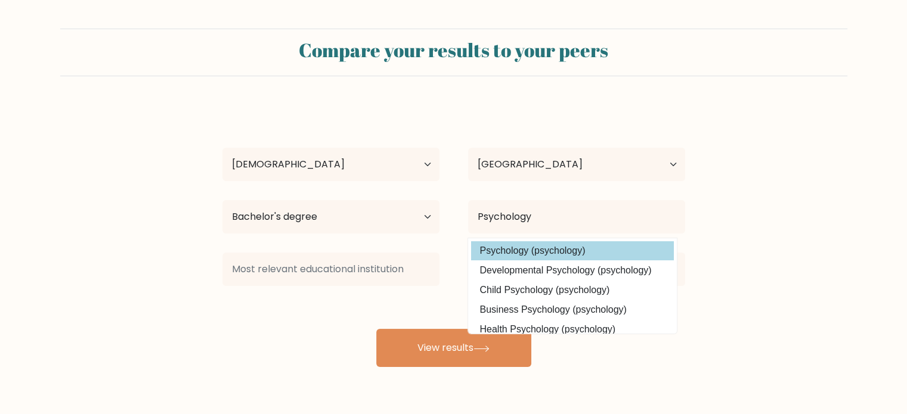
click at [551, 250] on div "P M Age Under 18 years old 18-24 years old 25-34 years old 35-44 years old 45-5…" at bounding box center [453, 236] width 477 height 262
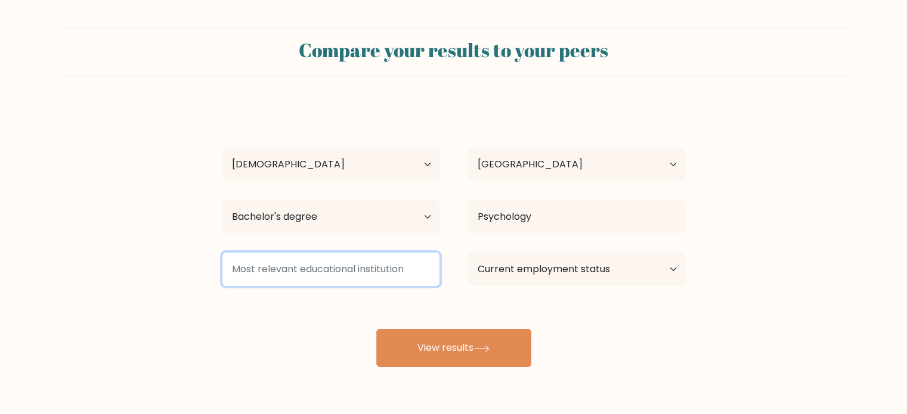
click at [364, 276] on input at bounding box center [330, 269] width 217 height 33
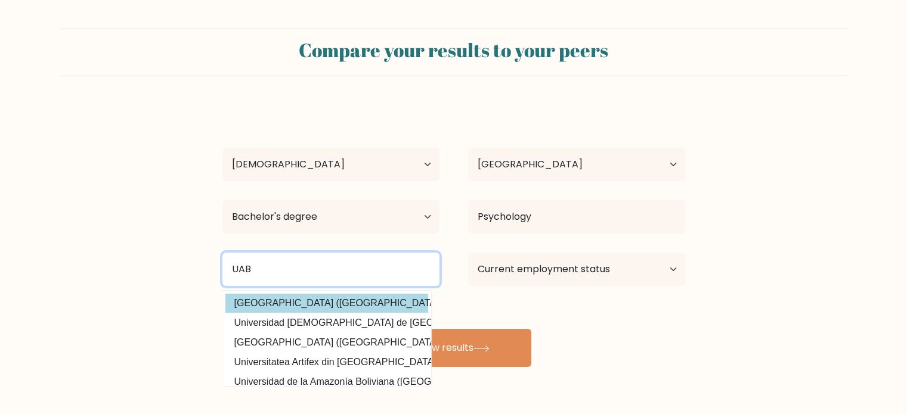
type input "UAB"
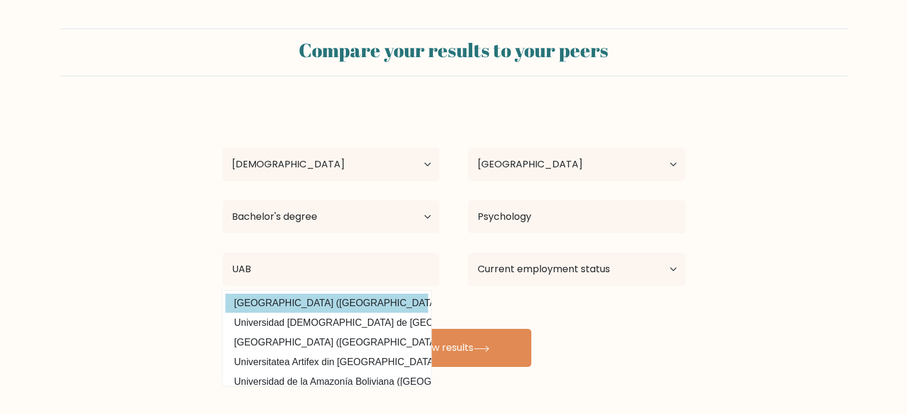
click at [322, 303] on div "P M Age Under 18 years old 18-24 years old 25-34 years old 35-44 years old 45-5…" at bounding box center [453, 236] width 477 height 262
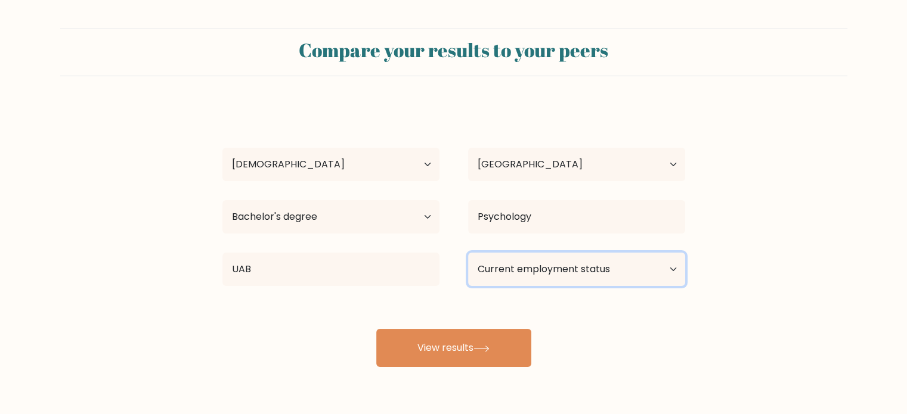
click at [615, 272] on select "Current employment status Employed Student Retired Other / prefer not to answer" at bounding box center [576, 269] width 217 height 33
select select "student"
click at [468, 253] on select "Current employment status Employed Student Retired Other / prefer not to answer" at bounding box center [576, 269] width 217 height 33
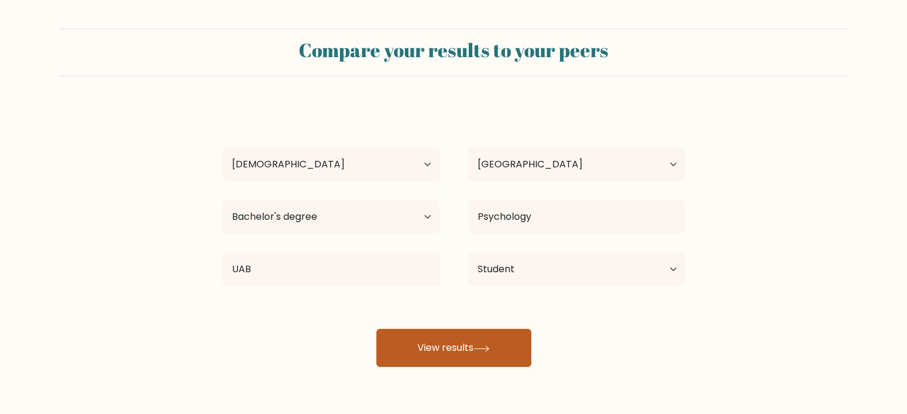
click at [459, 358] on button "View results" at bounding box center [453, 348] width 155 height 38
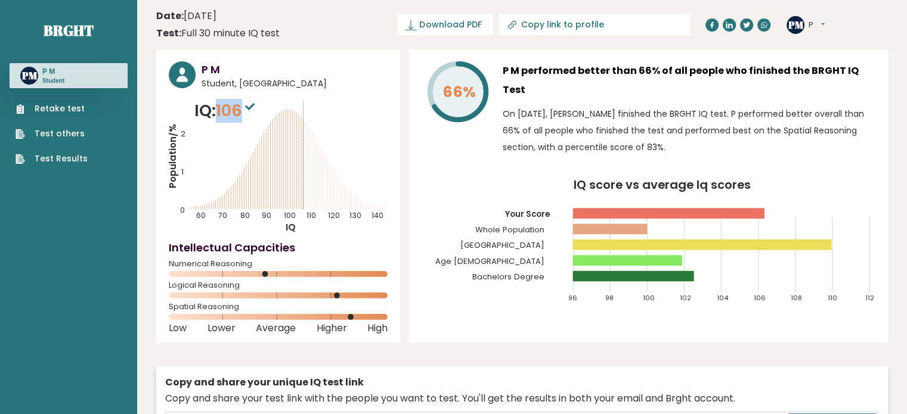
drag, startPoint x: 241, startPoint y: 113, endPoint x: 222, endPoint y: 110, distance: 20.0
click at [222, 110] on span "106" at bounding box center [237, 111] width 42 height 22
click at [361, 118] on icon "Population/% IQ 0 1 2 60 70 80 90 100 110 120 130 140" at bounding box center [278, 166] width 219 height 135
